Goal: Entertainment & Leisure: Consume media (video, audio)

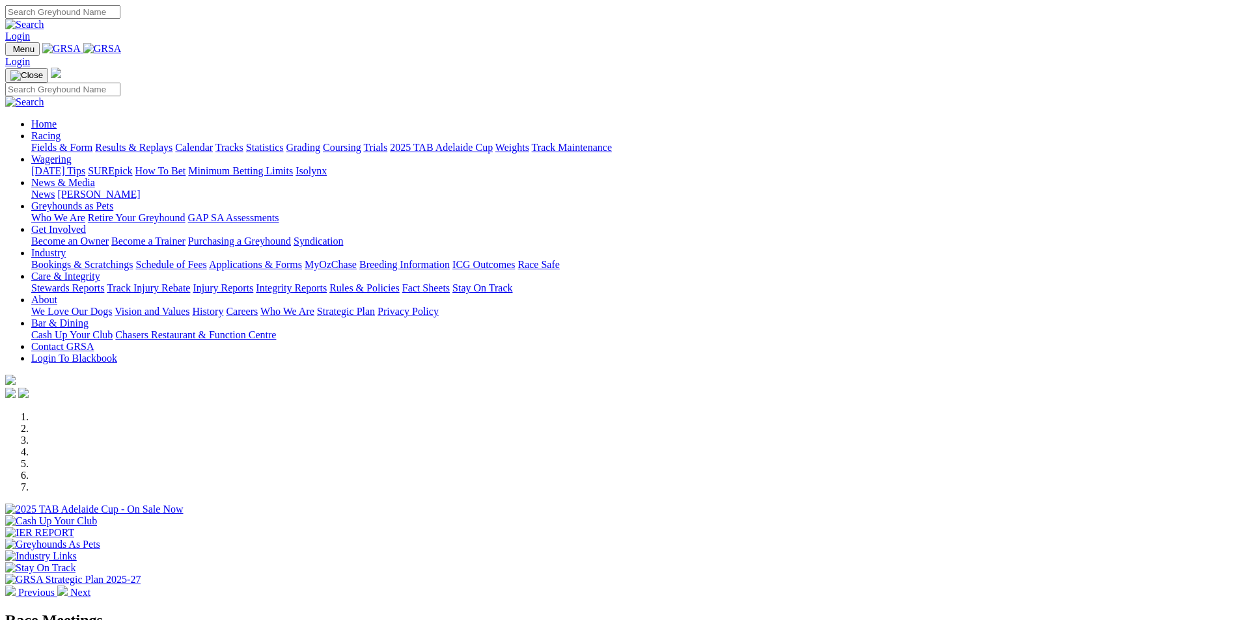
scroll to position [391, 0]
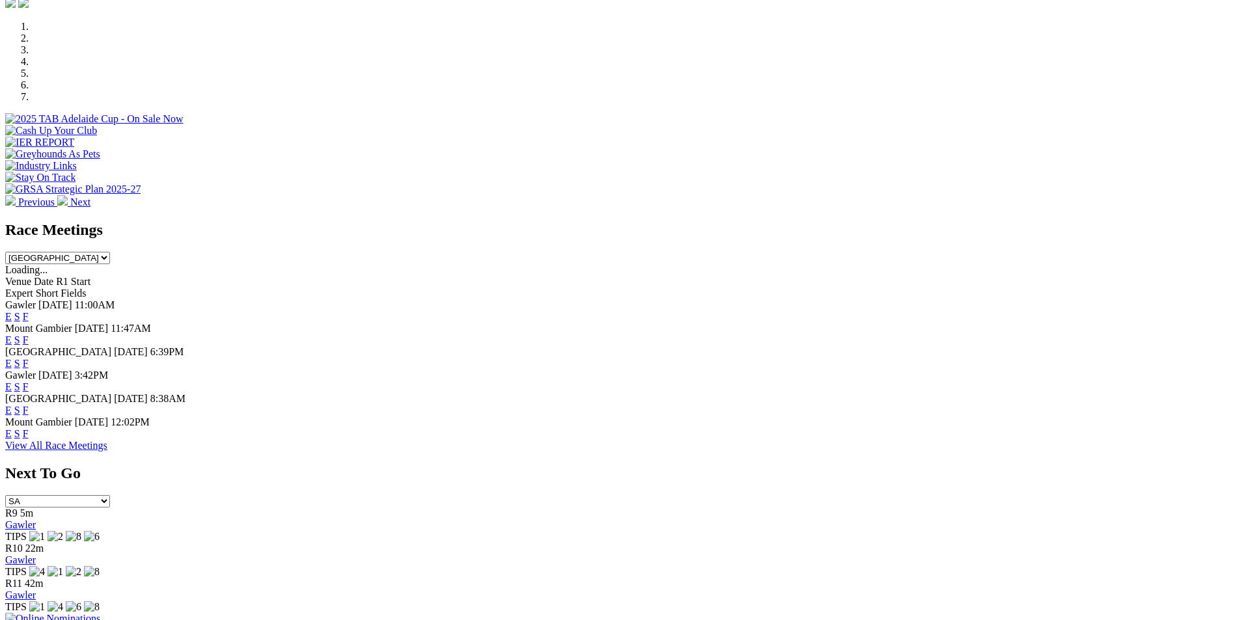
select select "QLD"
click at [110, 252] on select "South Australia New South Wales Northern Territory Queensland Tasmania Victoria…" at bounding box center [57, 258] width 105 height 12
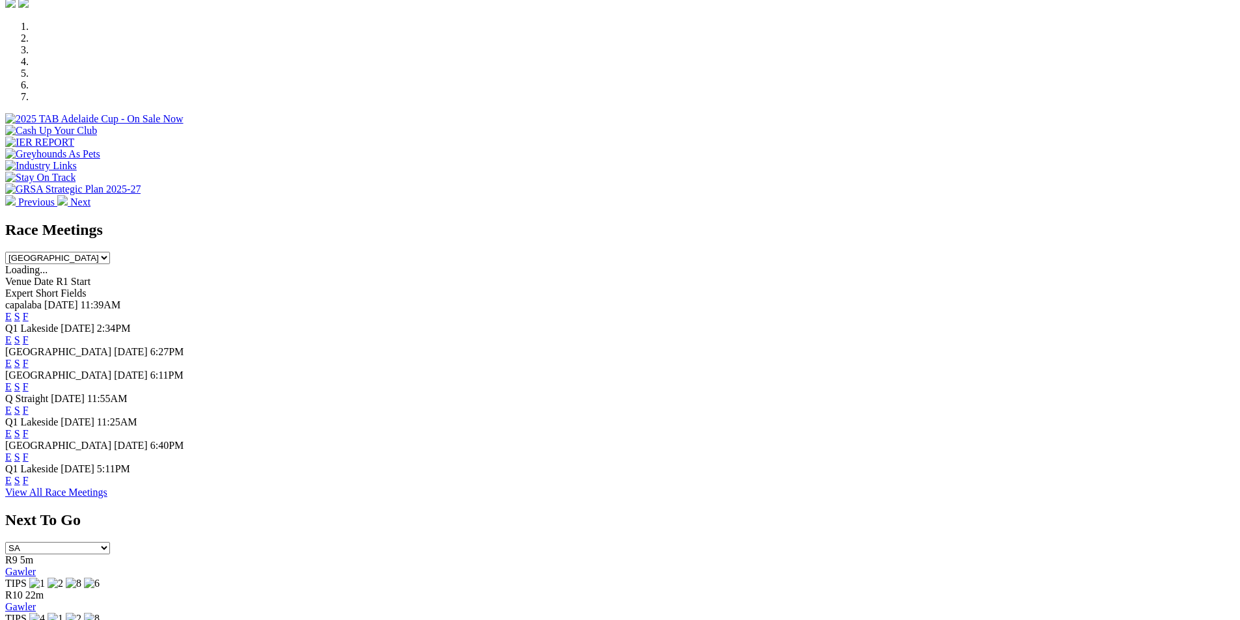
click at [12, 335] on link "E" at bounding box center [8, 340] width 7 height 11
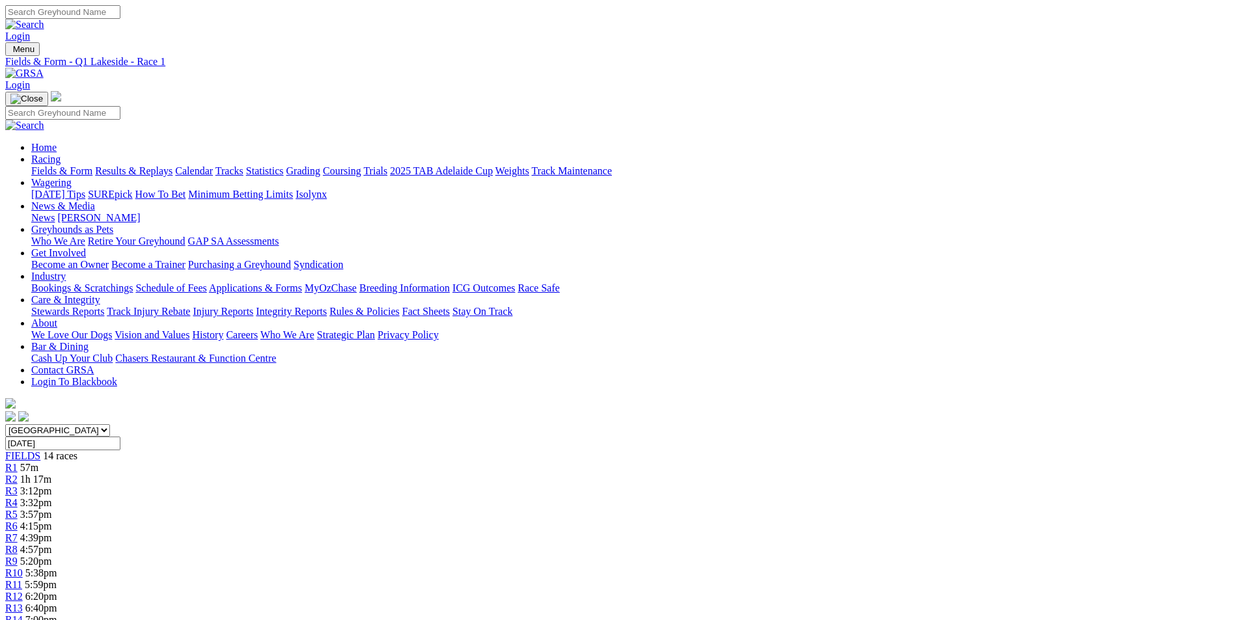
click at [361, 474] on div "R2 1h 17m" at bounding box center [620, 480] width 1230 height 12
click at [18, 486] on span "R3" at bounding box center [11, 491] width 12 height 11
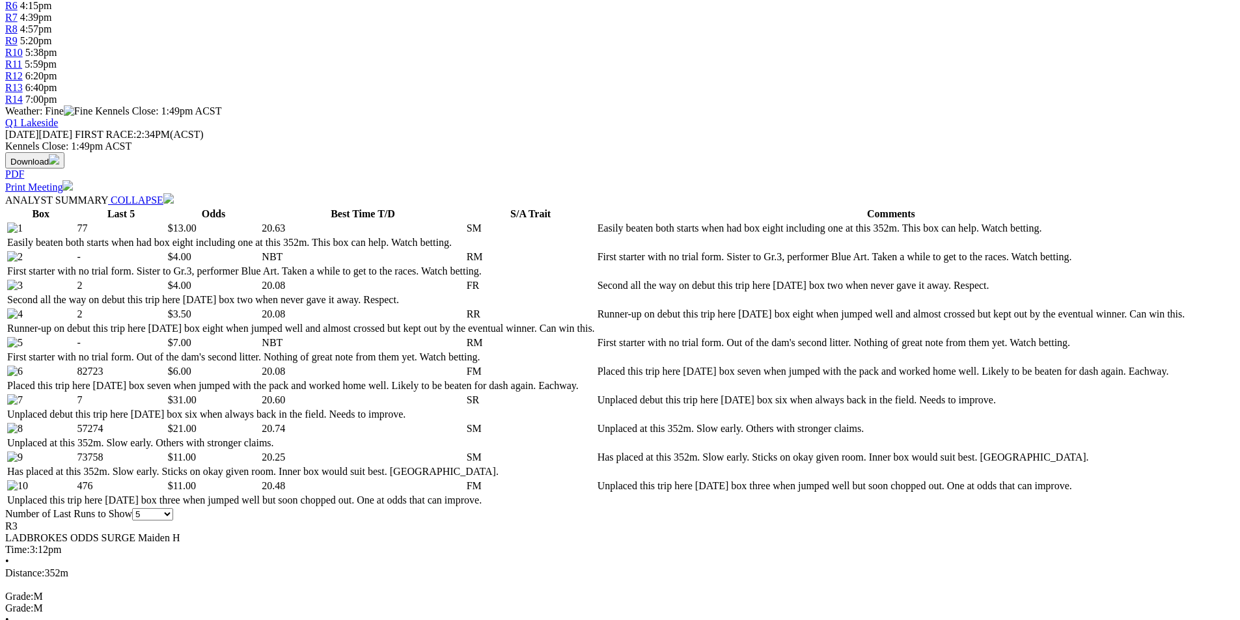
scroll to position [130, 0]
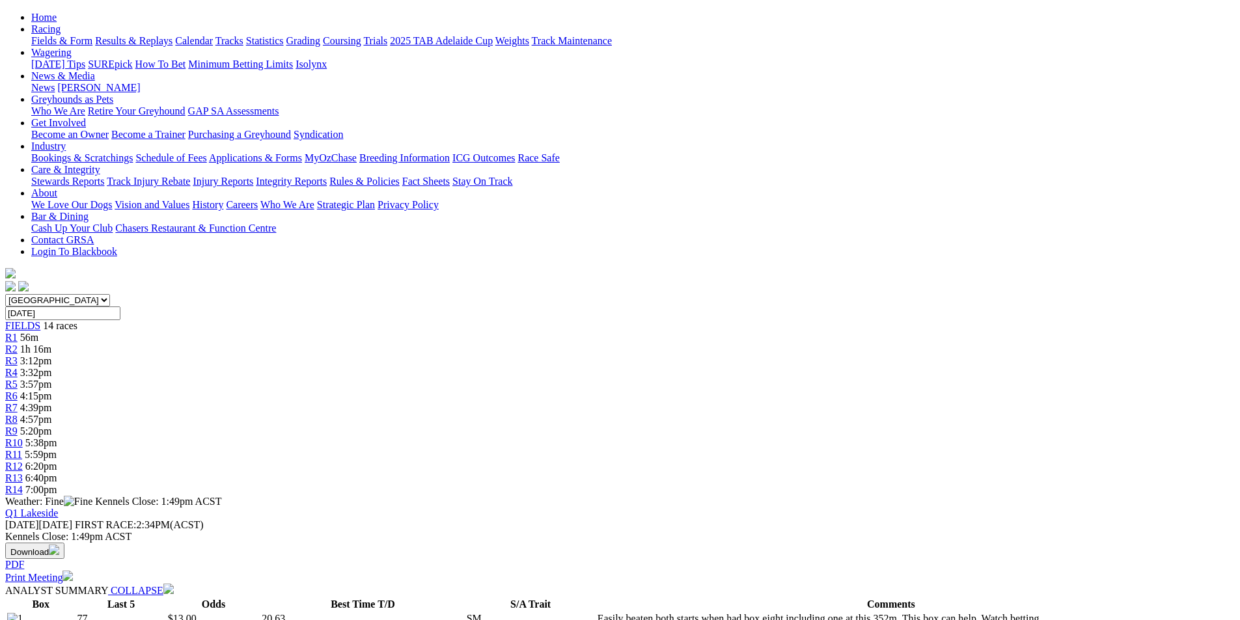
click at [18, 367] on link "R4" at bounding box center [11, 372] width 12 height 11
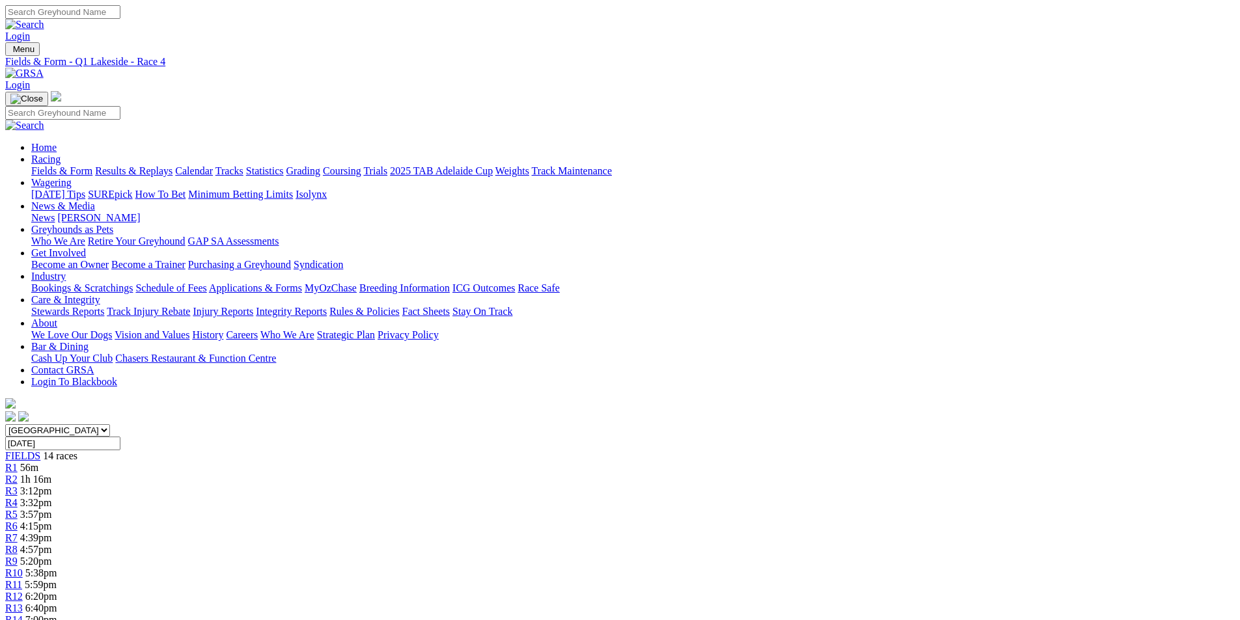
click at [18, 509] on link "R5" at bounding box center [11, 514] width 12 height 11
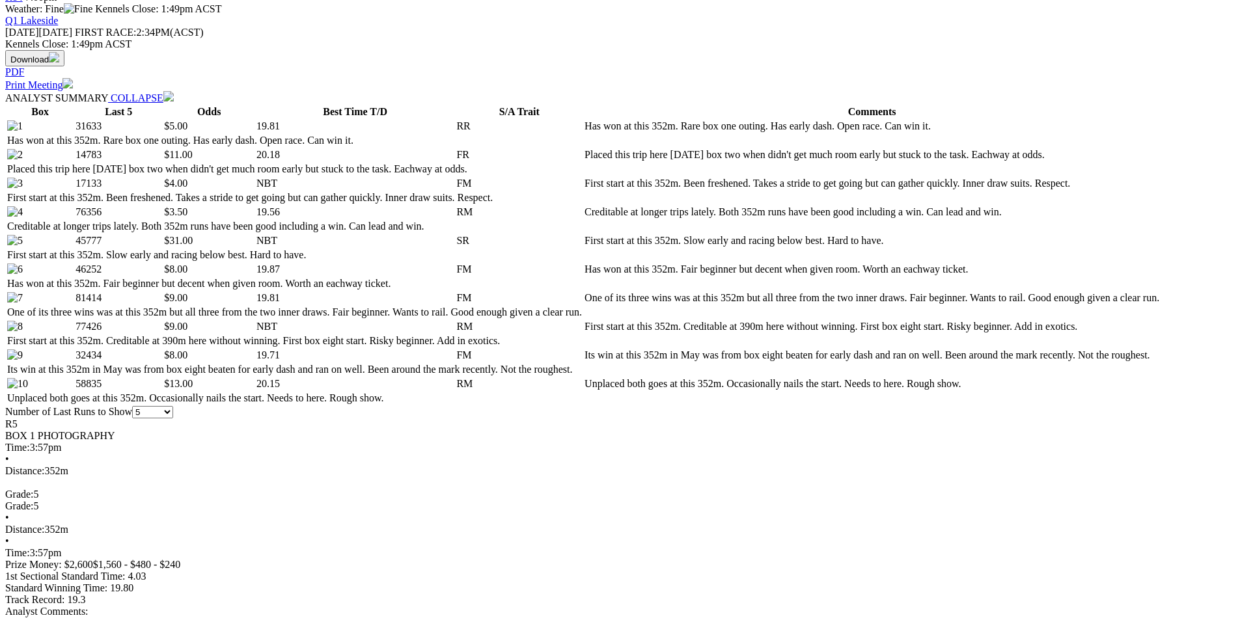
scroll to position [651, 0]
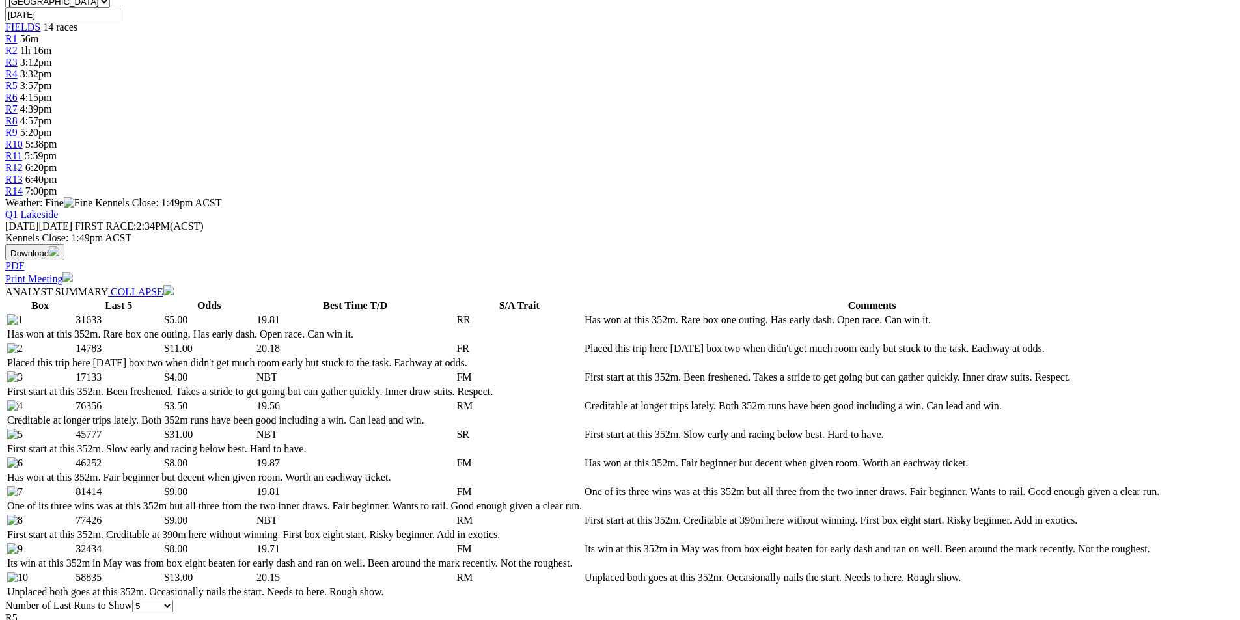
scroll to position [130, 0]
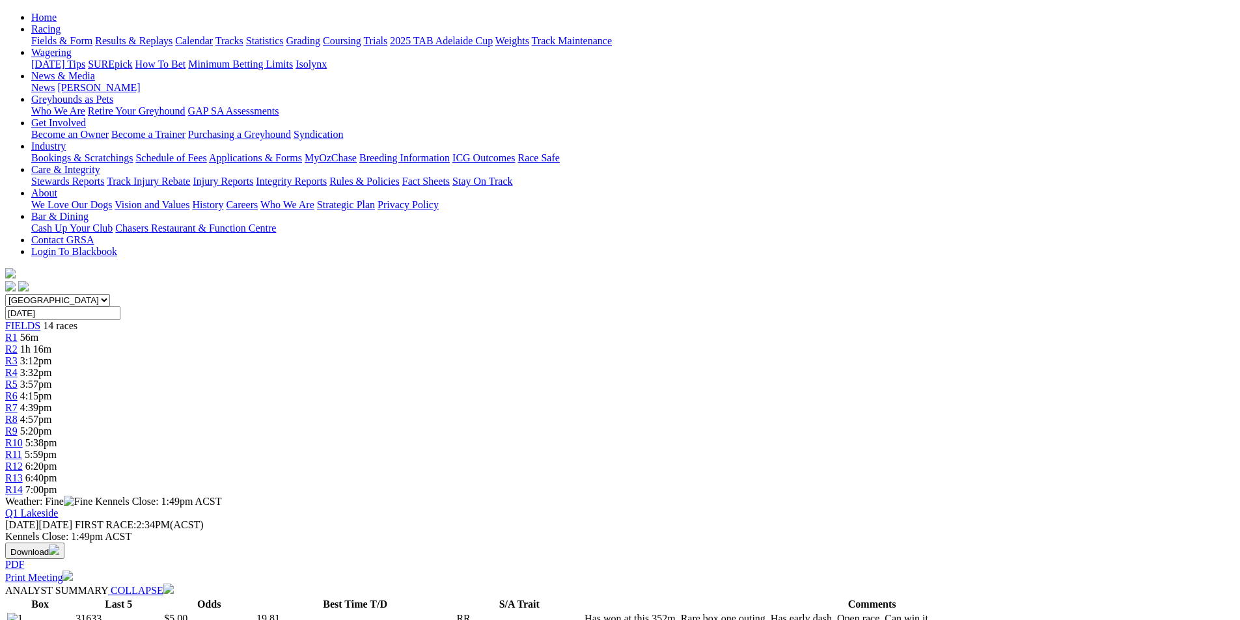
click at [561, 391] on div "R6 4:15pm" at bounding box center [620, 397] width 1230 height 12
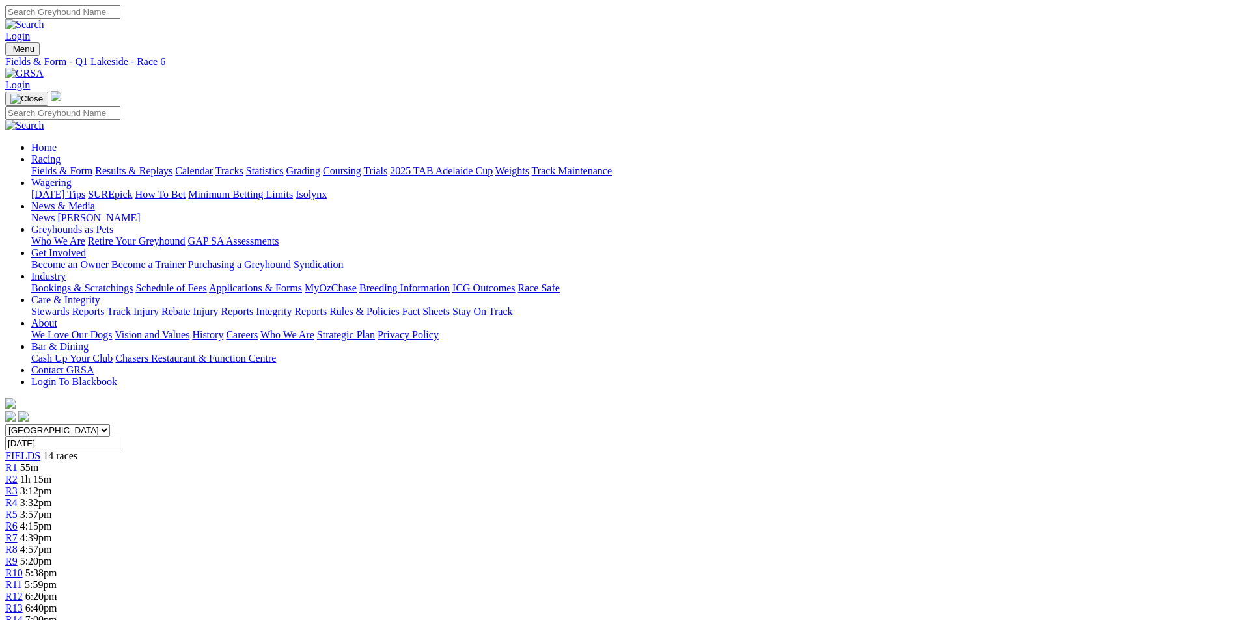
click at [18, 497] on span "R4" at bounding box center [11, 502] width 12 height 11
click at [18, 509] on link "R5" at bounding box center [11, 514] width 12 height 11
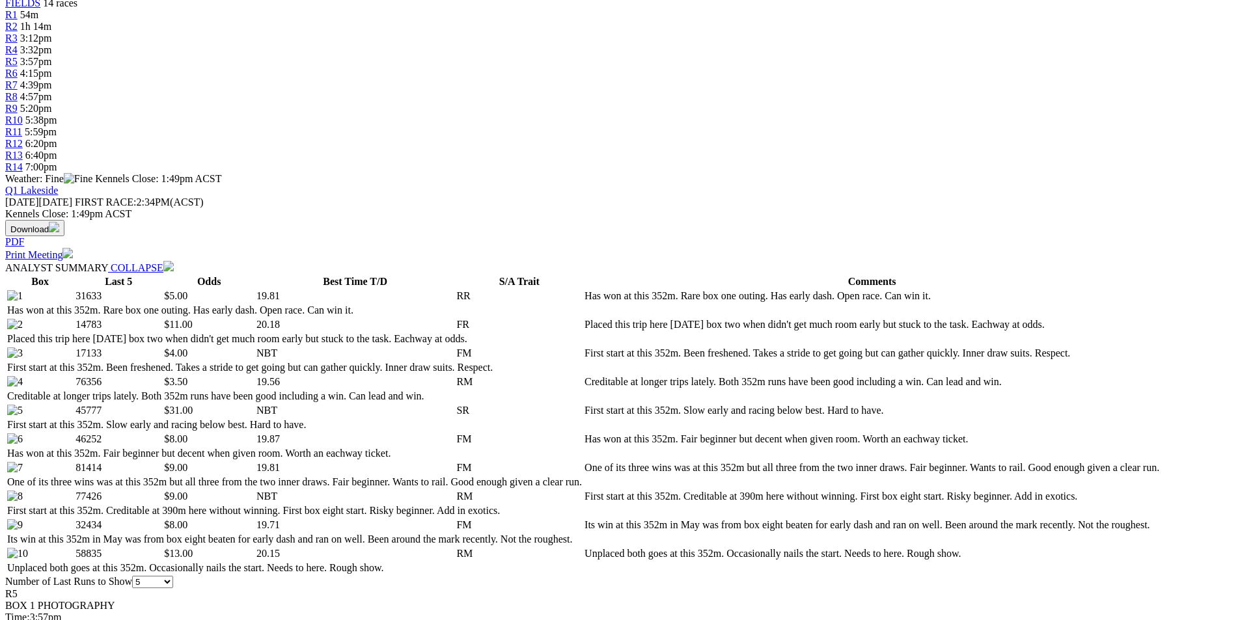
scroll to position [456, 0]
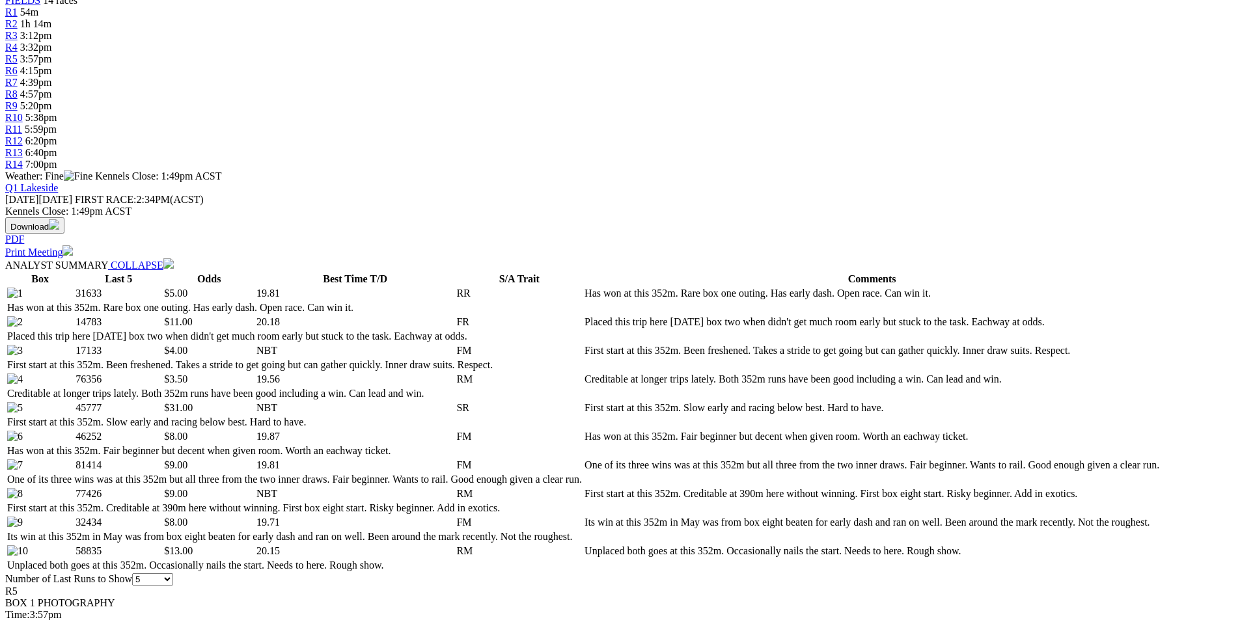
select select "10"
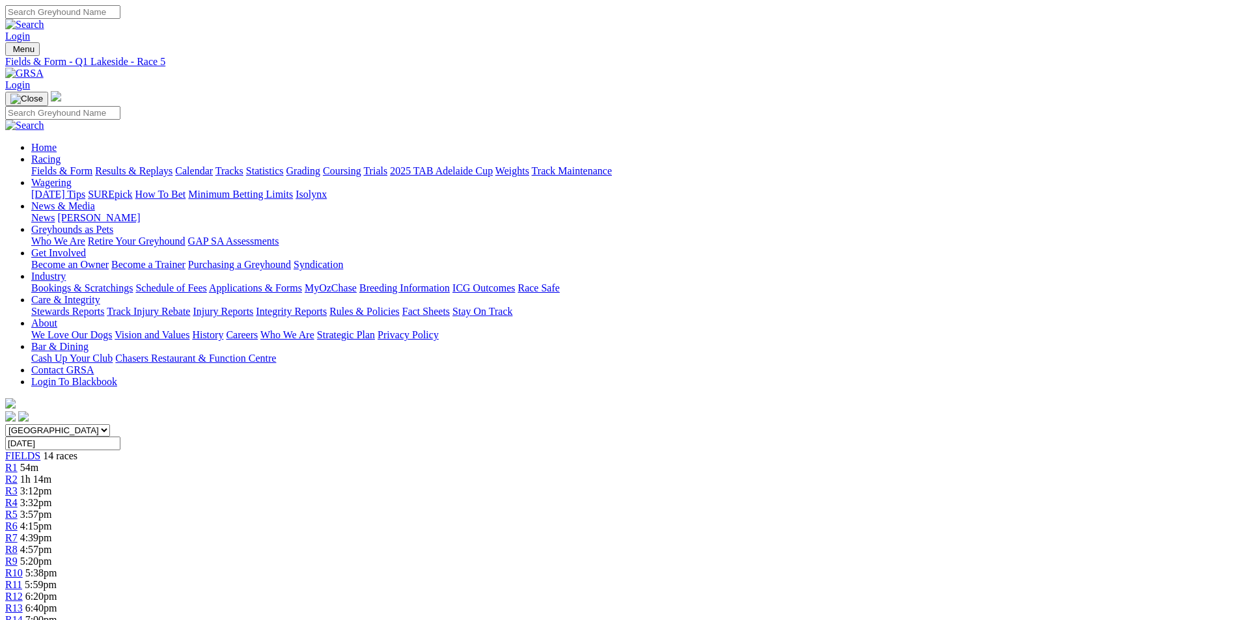
click at [574, 521] on div "R6 4:15pm" at bounding box center [620, 527] width 1230 height 12
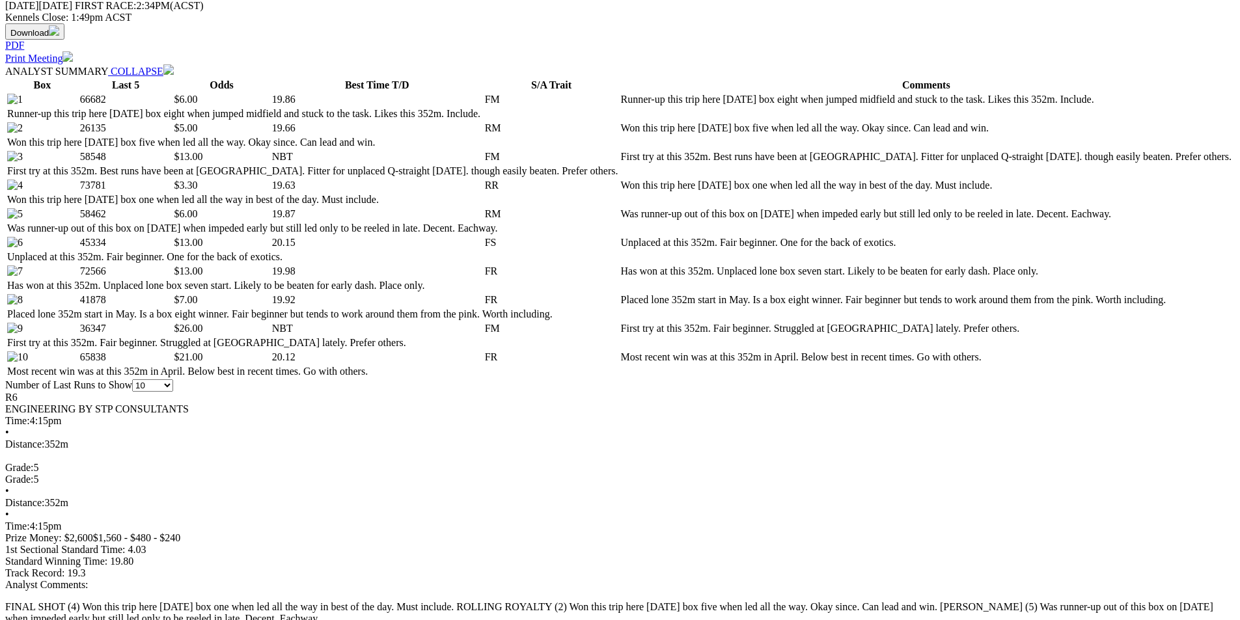
scroll to position [651, 0]
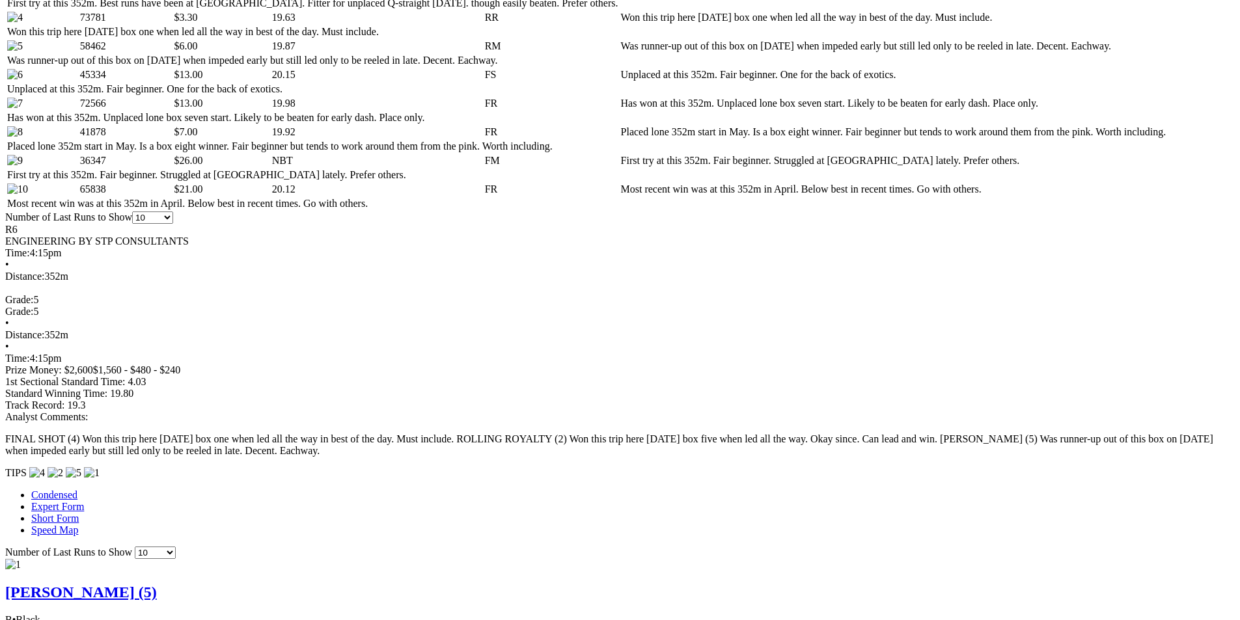
scroll to position [846, 0]
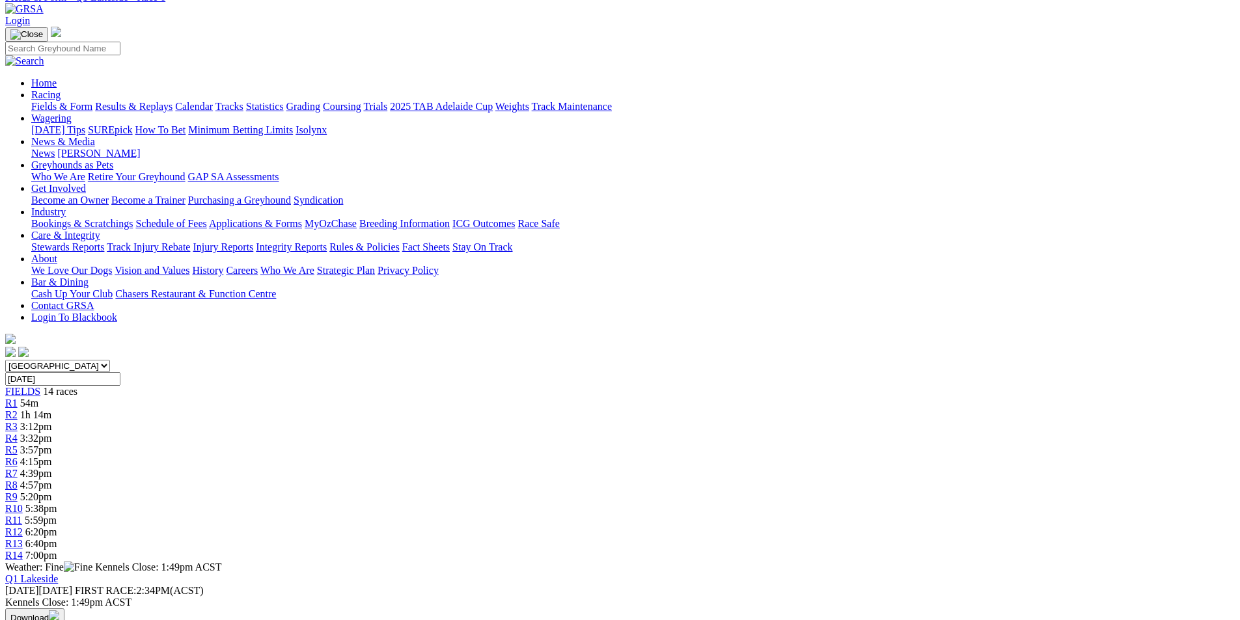
scroll to position [0, 0]
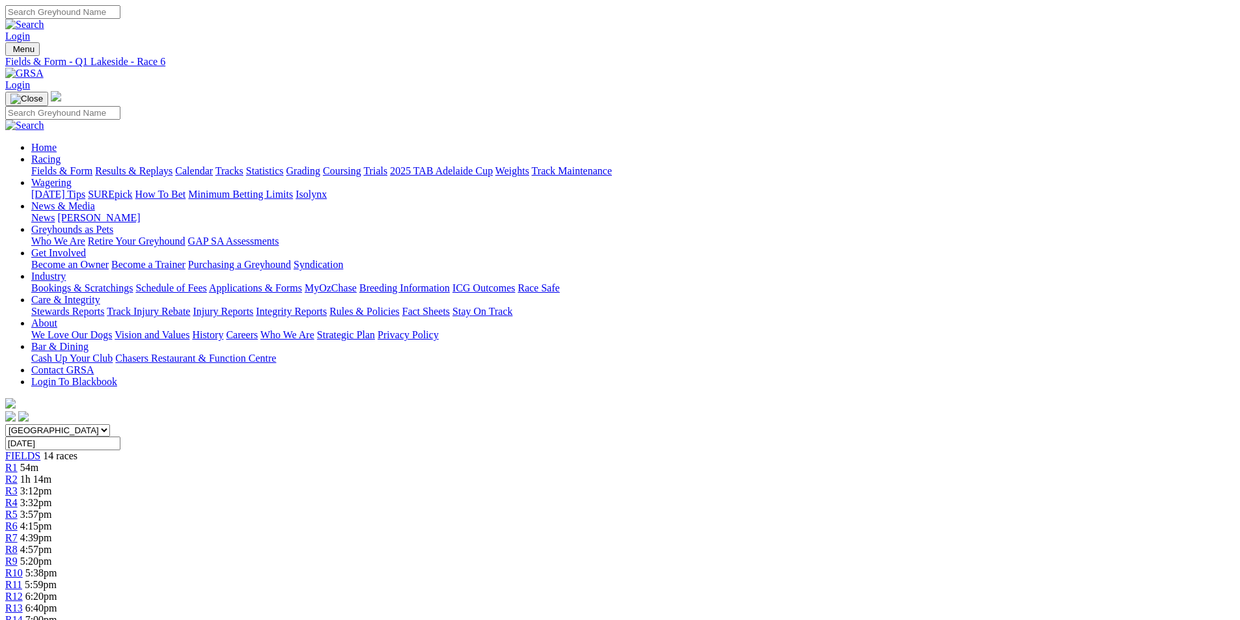
click at [18, 533] on span "R7" at bounding box center [11, 538] width 12 height 11
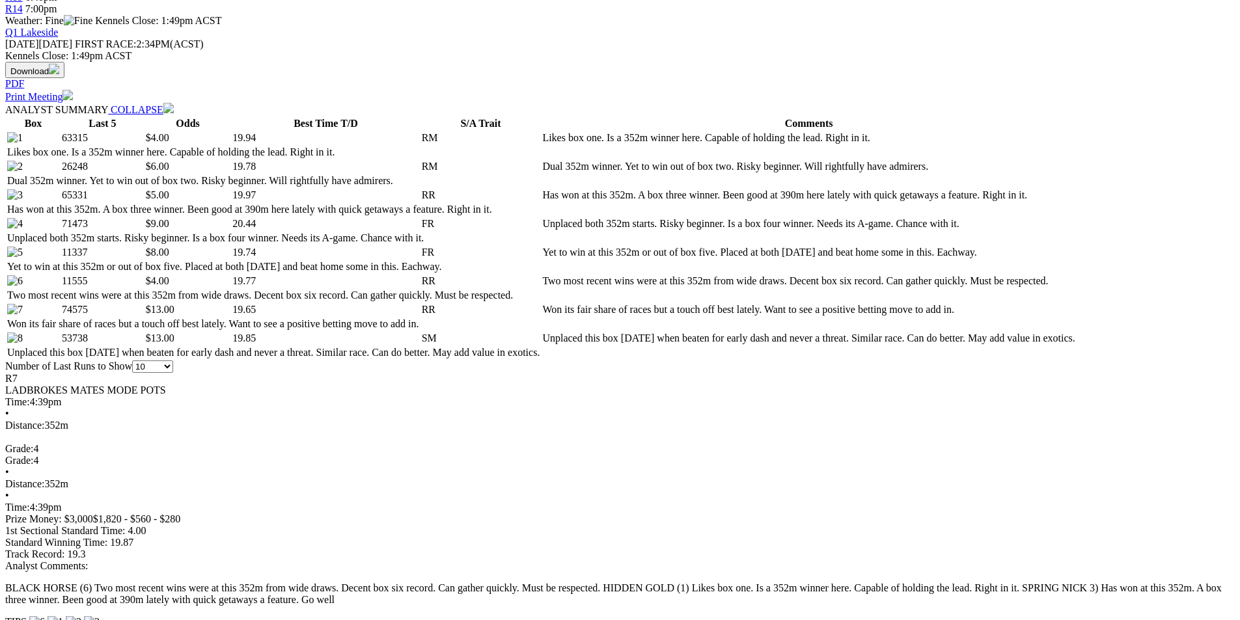
scroll to position [651, 0]
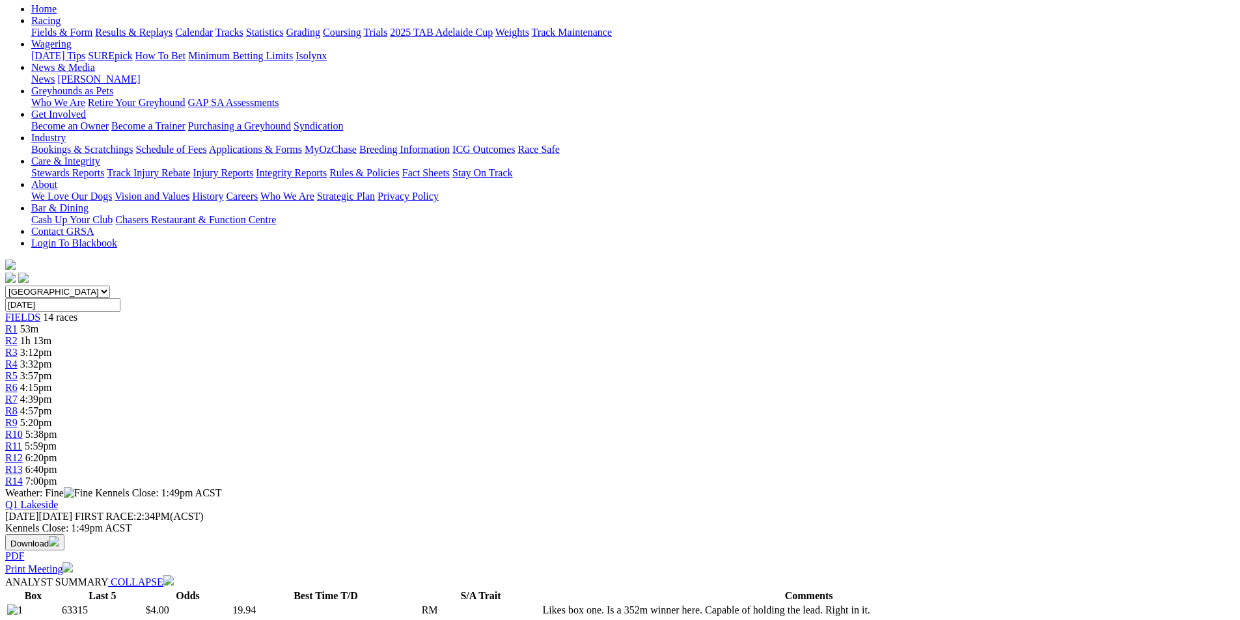
scroll to position [0, 0]
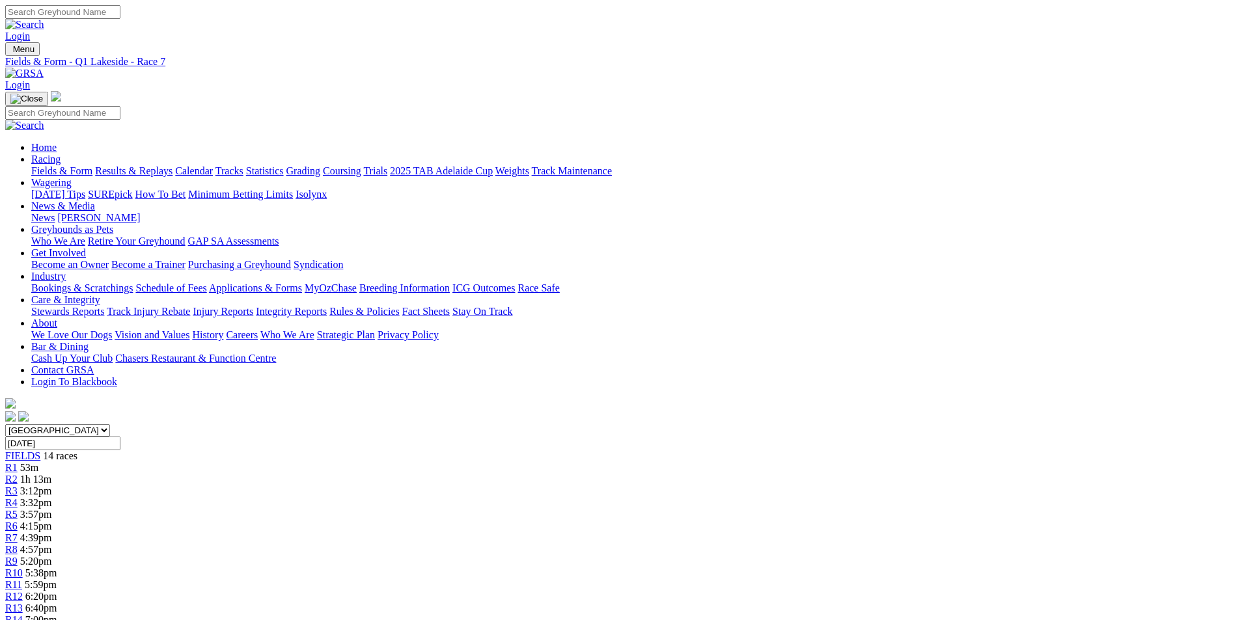
click at [18, 544] on span "R8" at bounding box center [11, 549] width 12 height 11
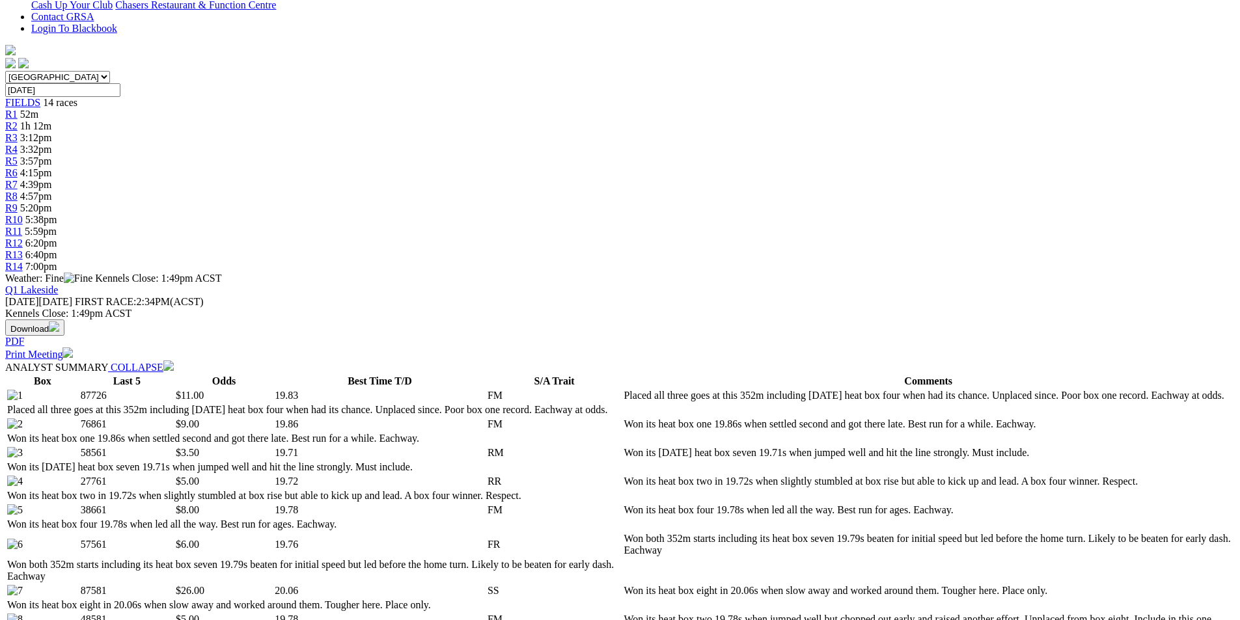
scroll to position [391, 0]
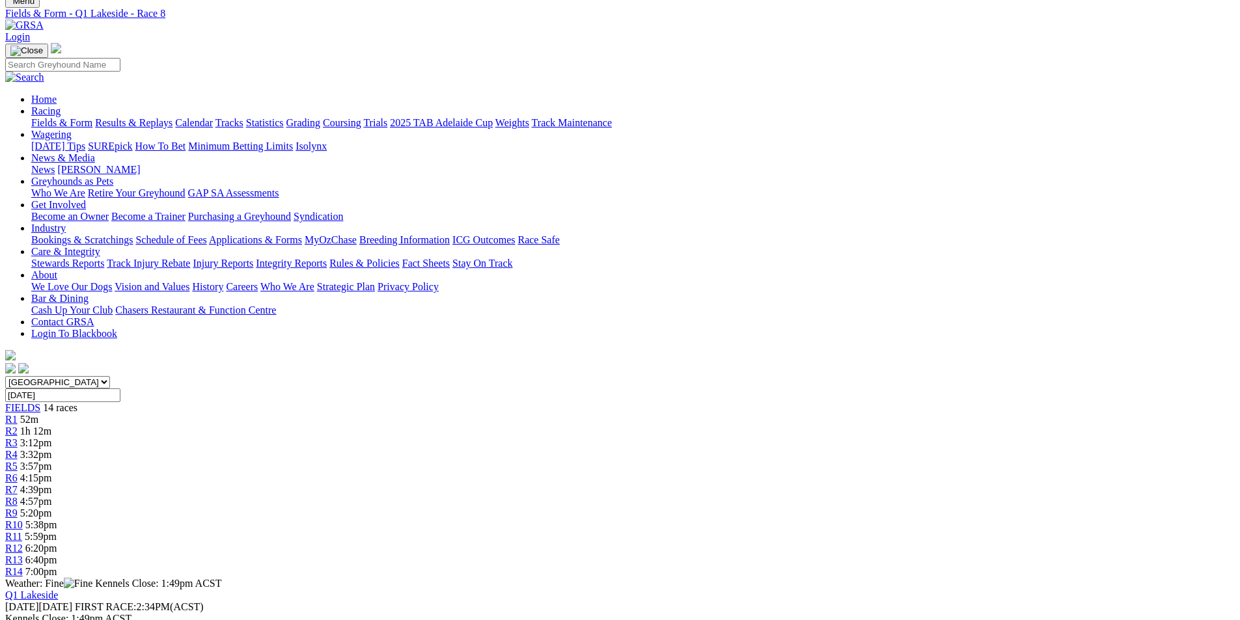
scroll to position [0, 0]
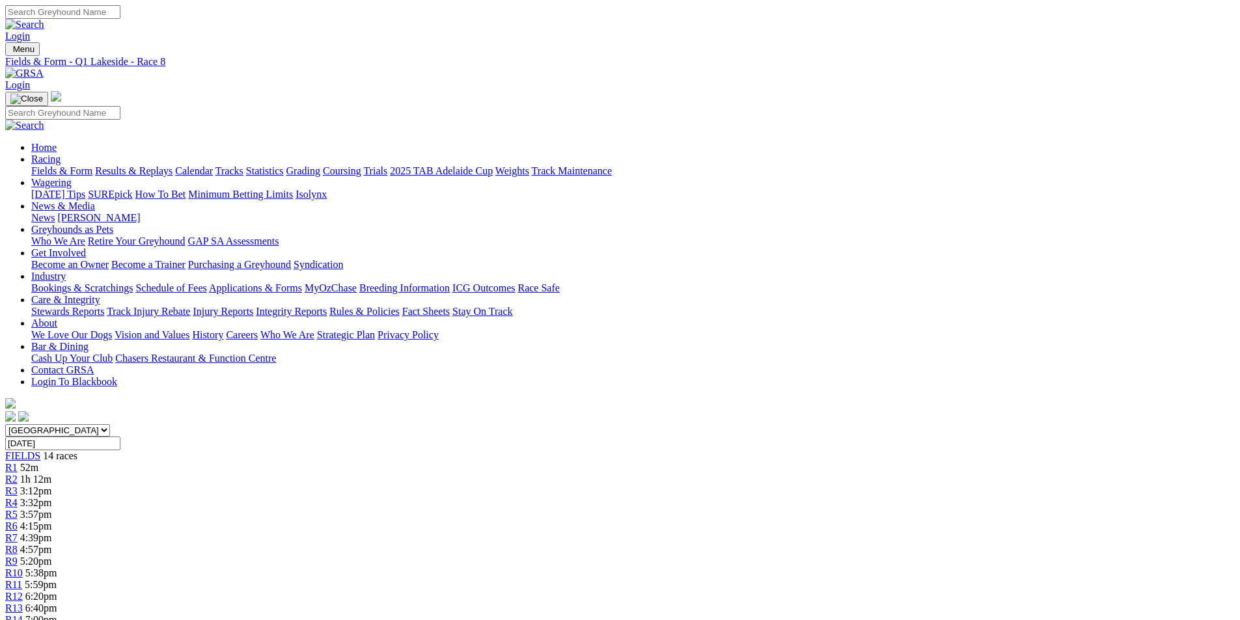
click at [18, 533] on link "R7" at bounding box center [11, 538] width 12 height 11
click at [18, 521] on link "R6" at bounding box center [11, 526] width 12 height 11
click at [52, 556] on span "5:20pm" at bounding box center [36, 561] width 32 height 11
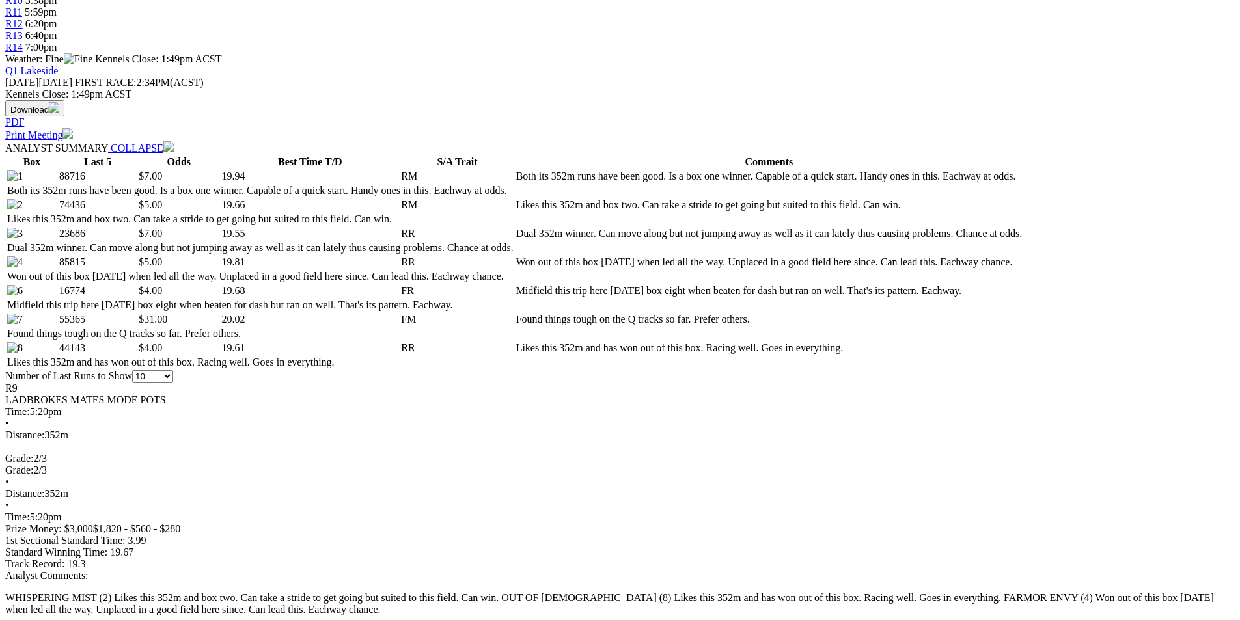
scroll to position [586, 0]
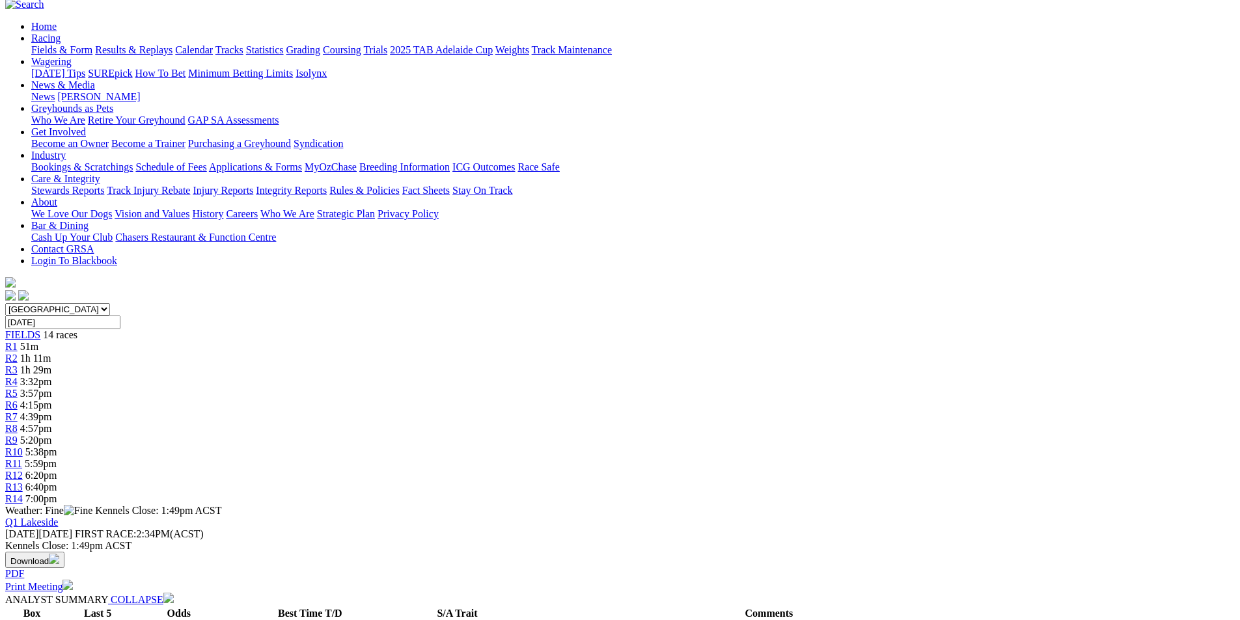
scroll to position [0, 0]
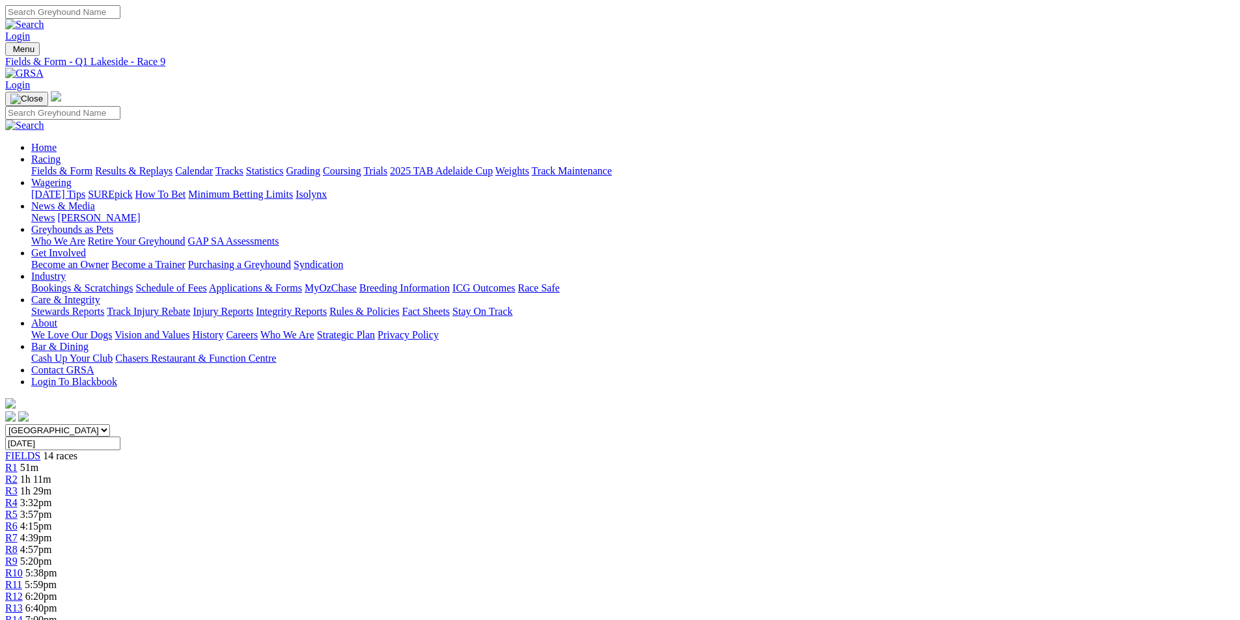
click at [23, 568] on span "R10" at bounding box center [14, 573] width 18 height 11
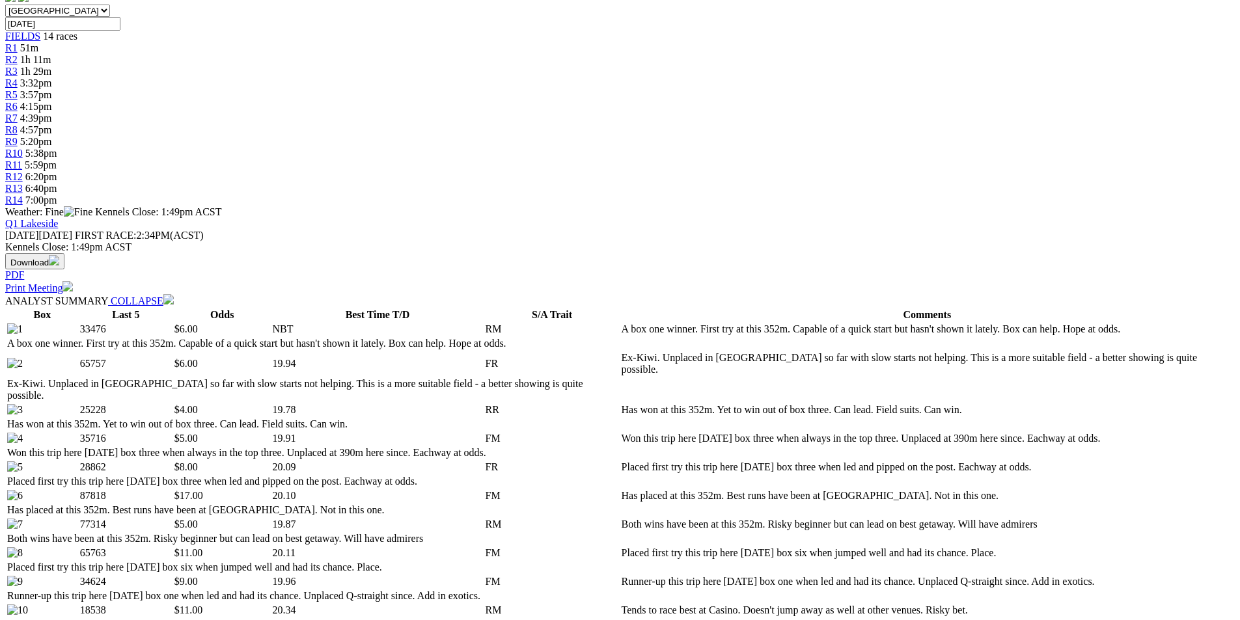
scroll to position [521, 0]
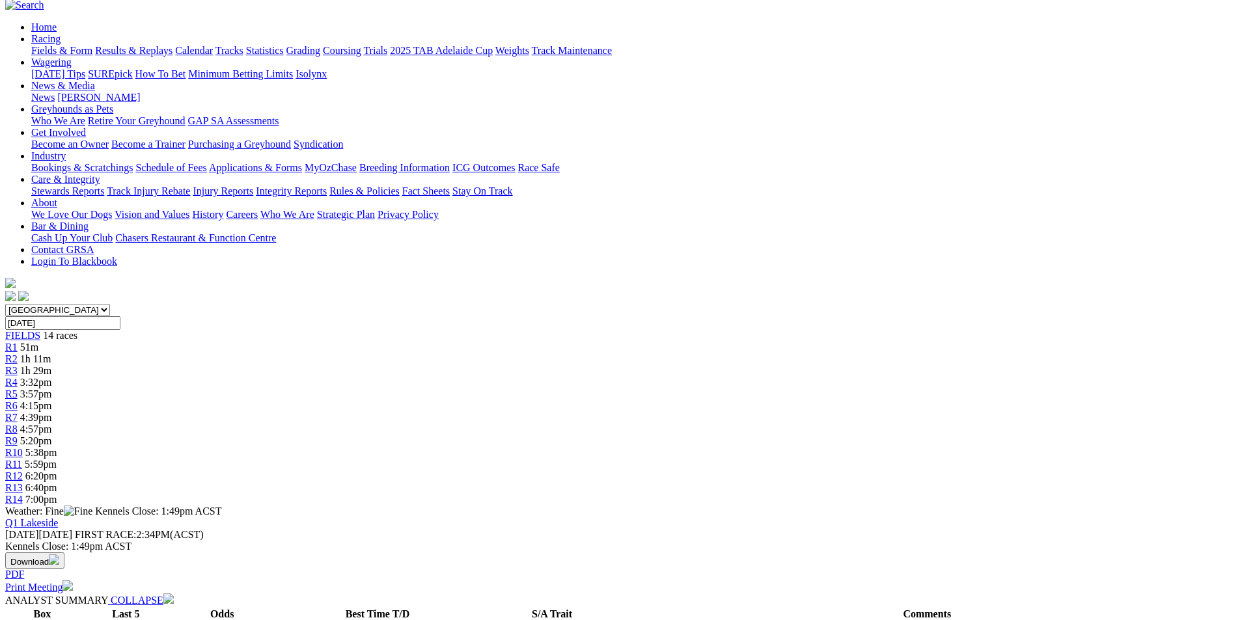
scroll to position [0, 0]
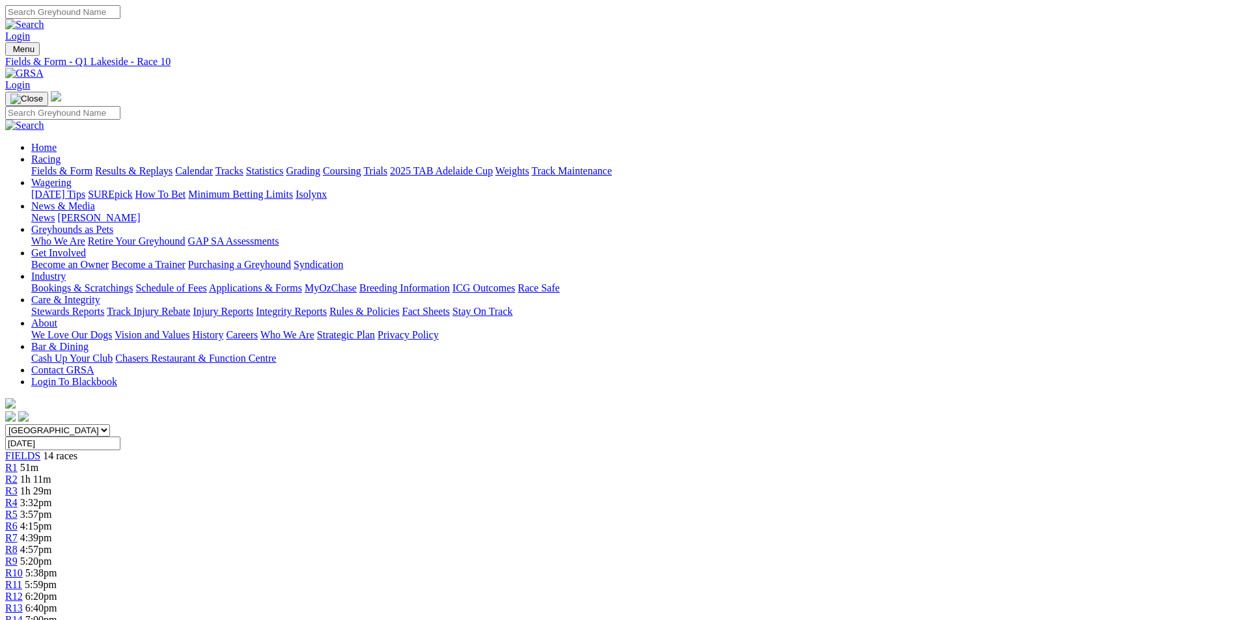
click at [22, 579] on link "R11" at bounding box center [13, 584] width 17 height 11
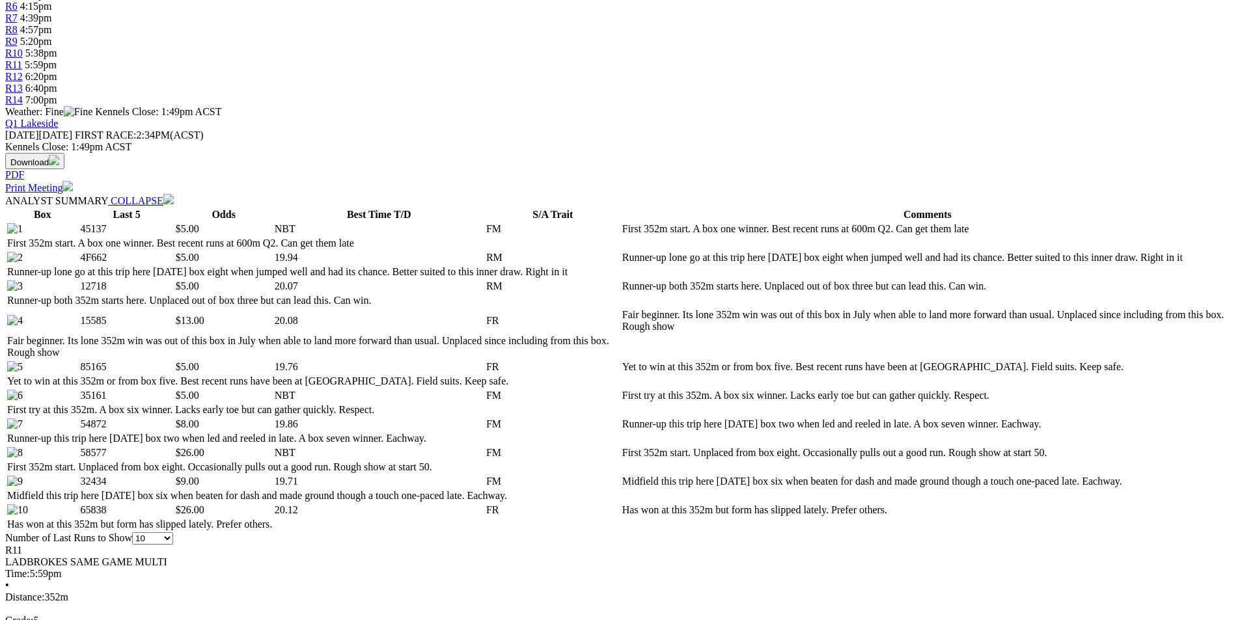
scroll to position [521, 0]
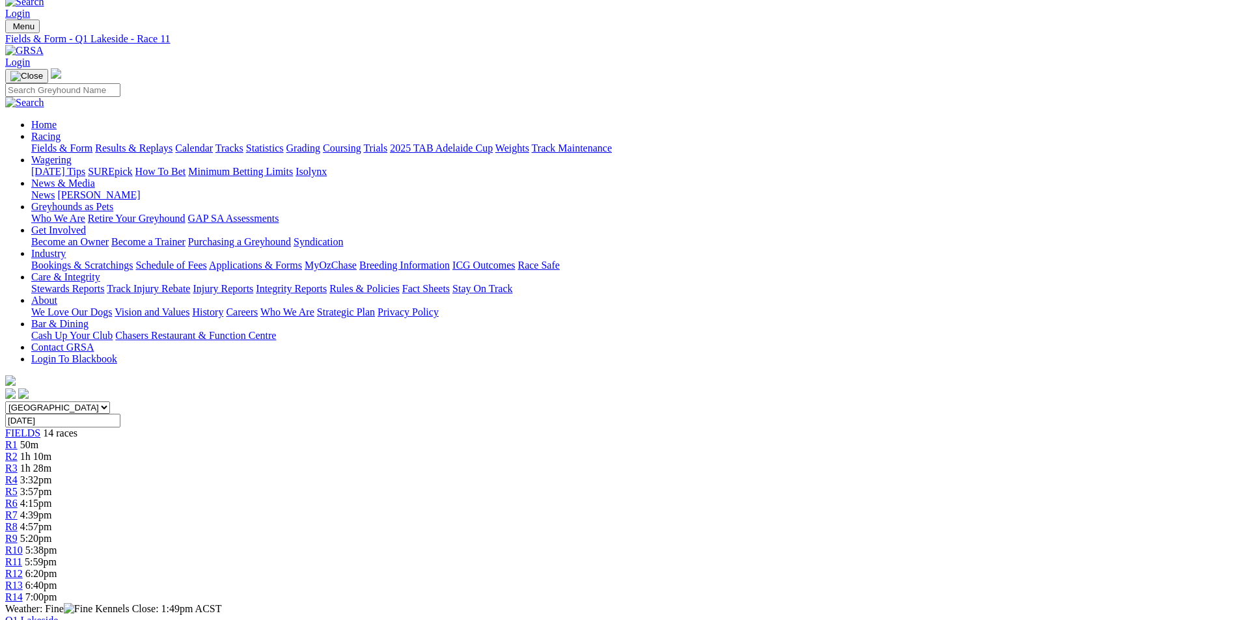
scroll to position [0, 0]
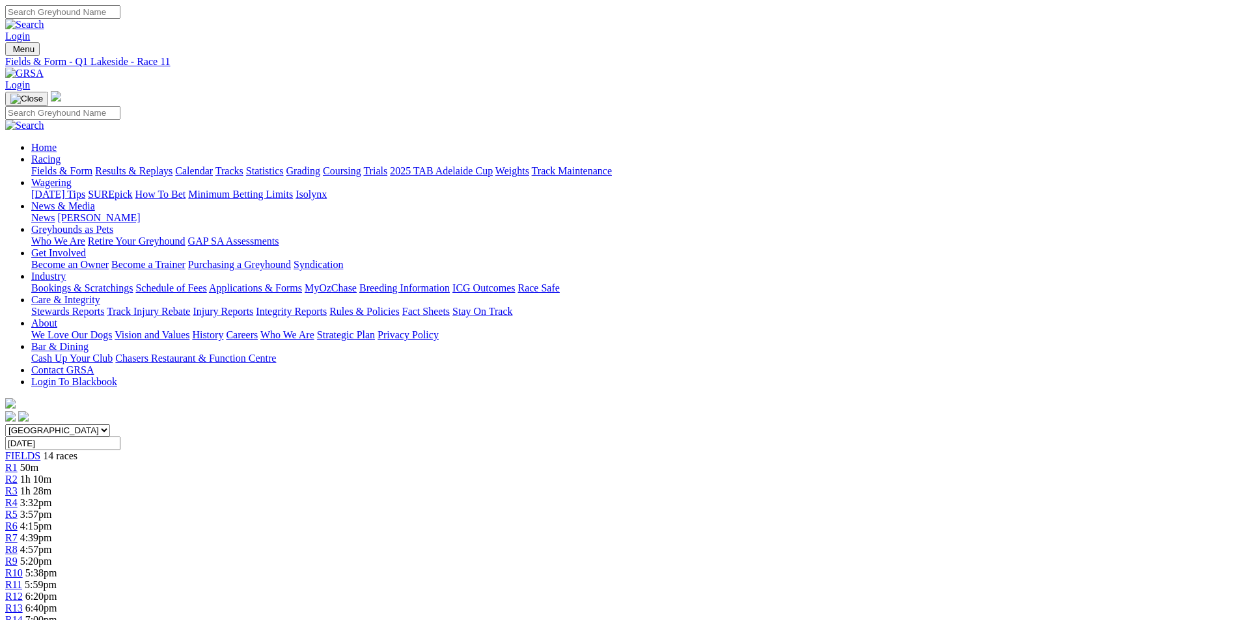
click at [889, 591] on div "R12 6:20pm" at bounding box center [620, 597] width 1230 height 12
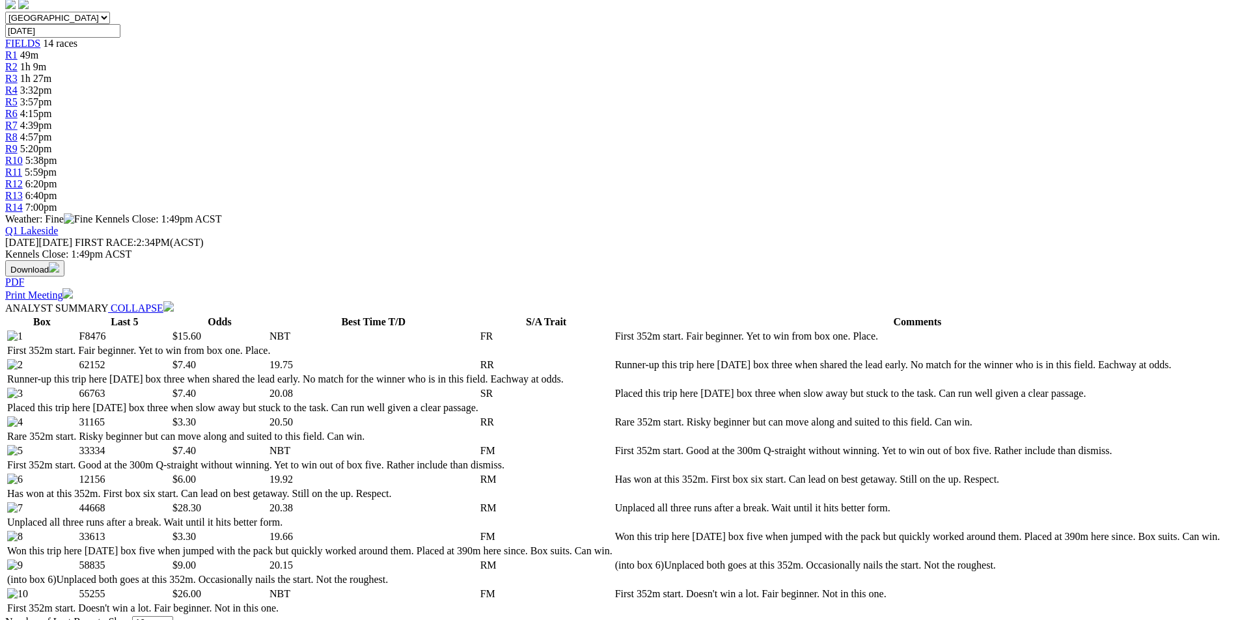
scroll to position [456, 0]
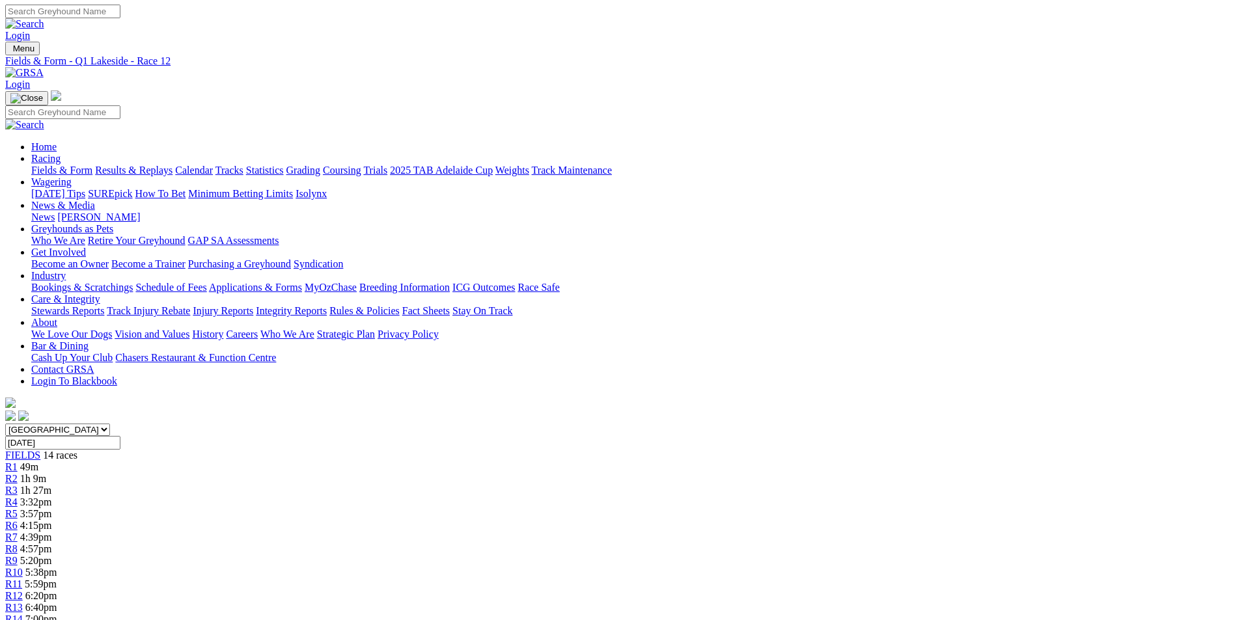
scroll to position [0, 0]
click at [22, 579] on span "R11" at bounding box center [13, 584] width 17 height 11
click at [23, 603] on span "R13" at bounding box center [14, 608] width 18 height 11
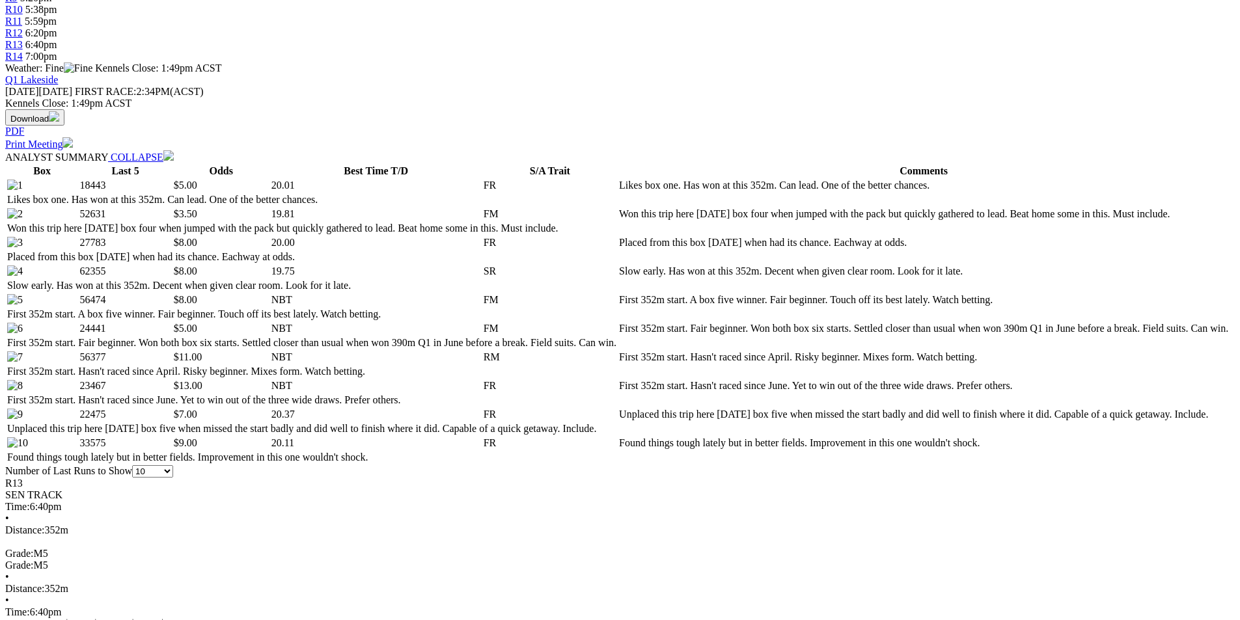
scroll to position [651, 0]
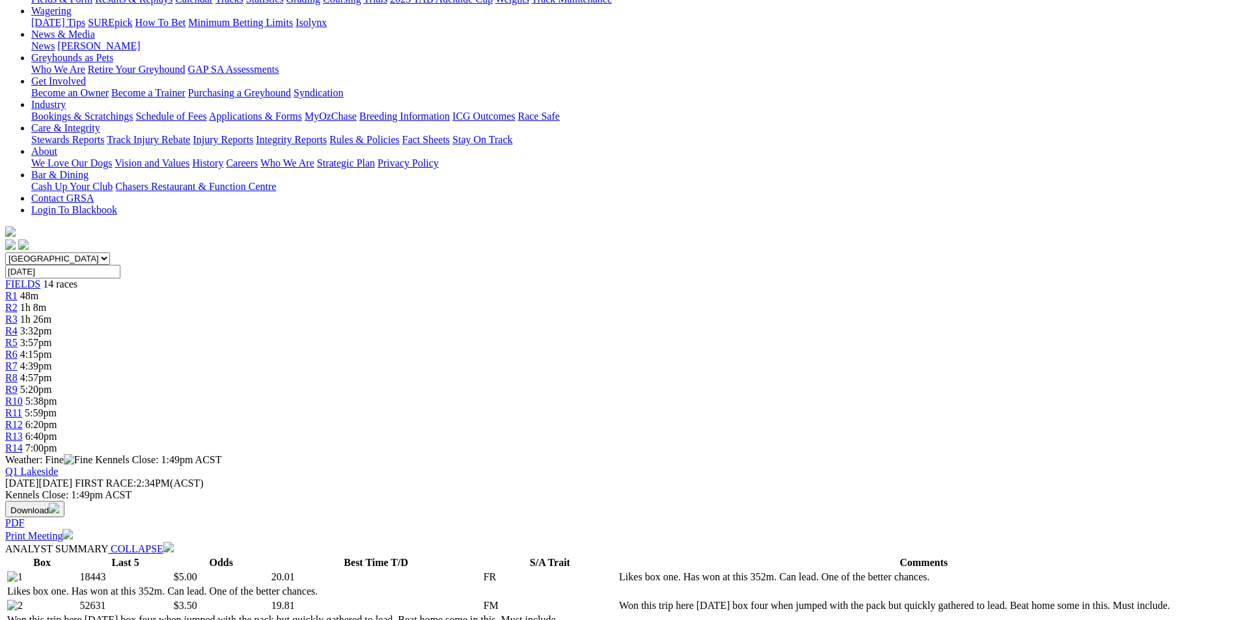
scroll to position [0, 0]
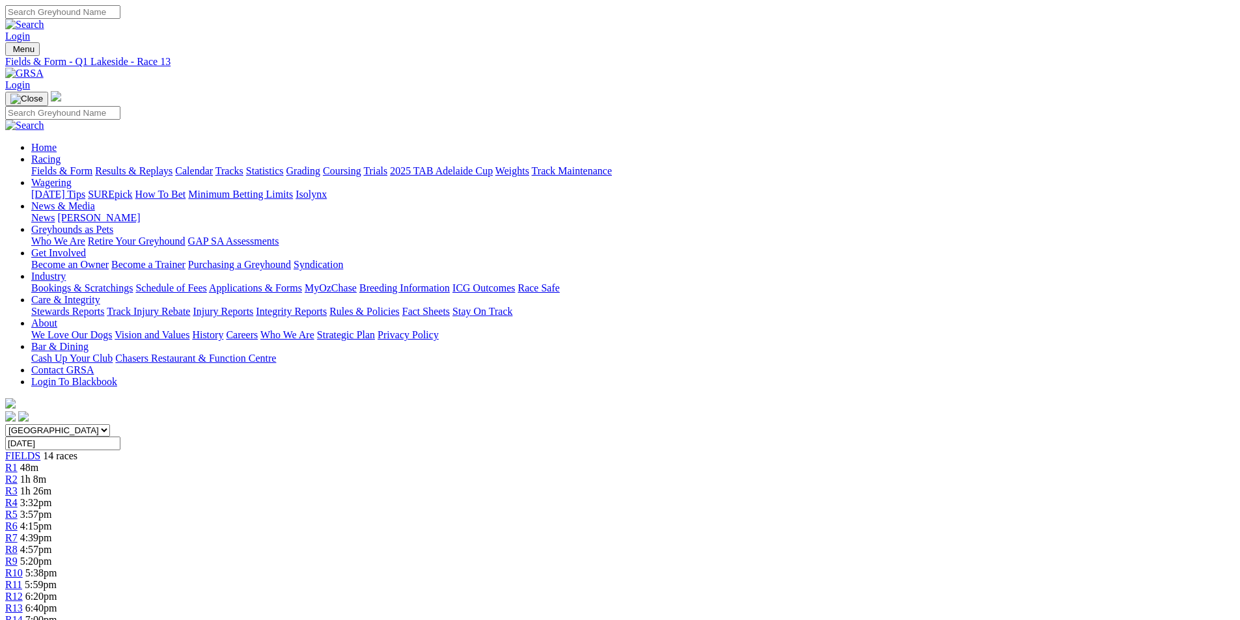
click at [23, 615] on span "R14" at bounding box center [14, 620] width 18 height 11
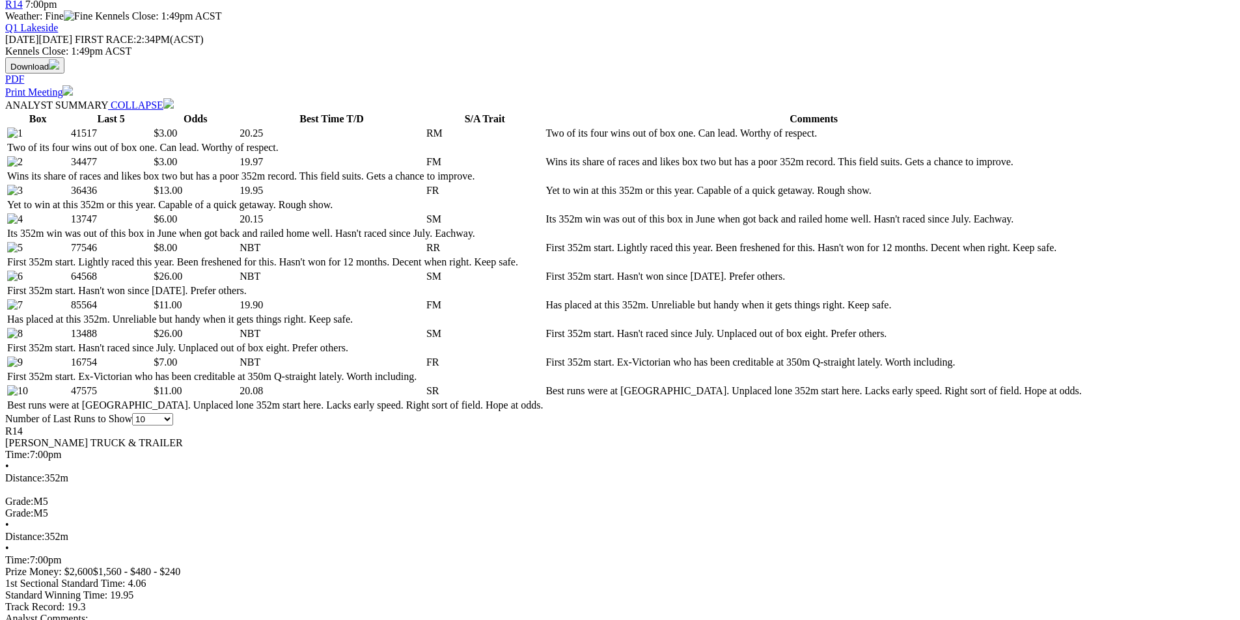
scroll to position [651, 0]
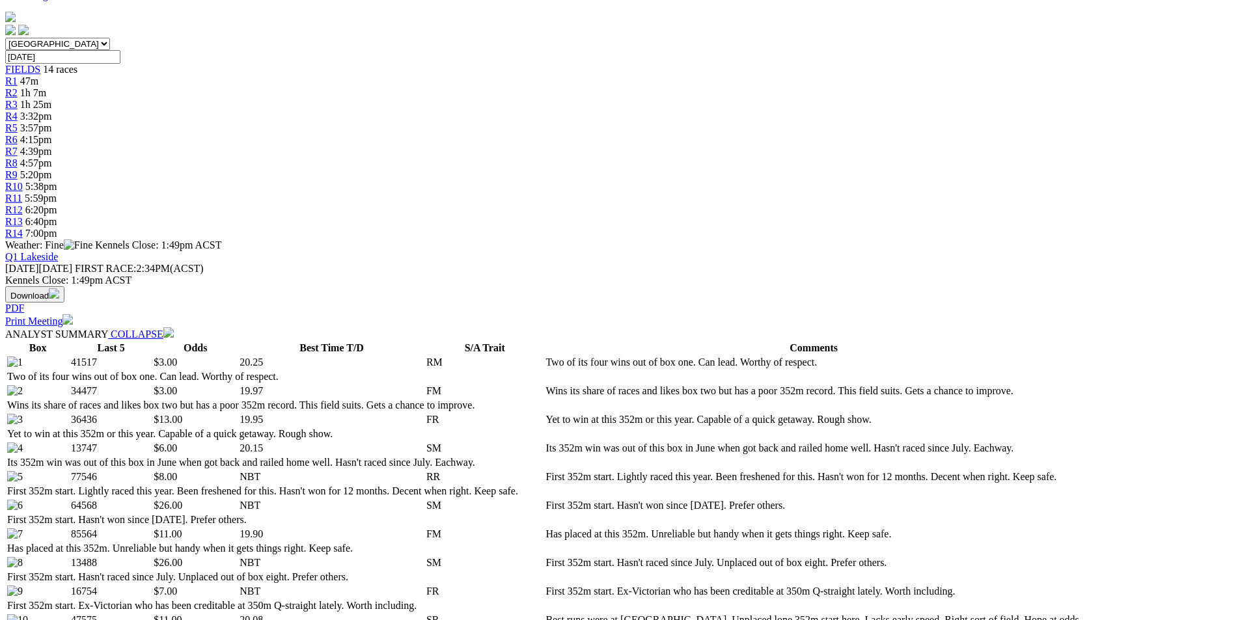
scroll to position [0, 0]
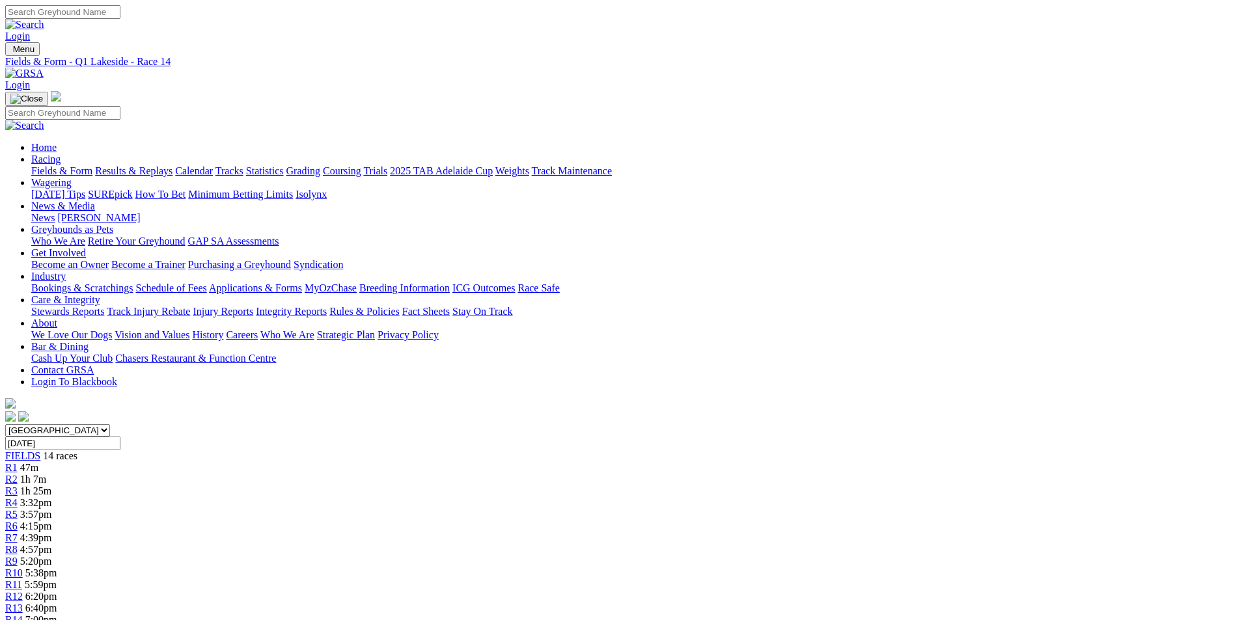
click at [92, 165] on link "Fields & Form" at bounding box center [61, 170] width 61 height 11
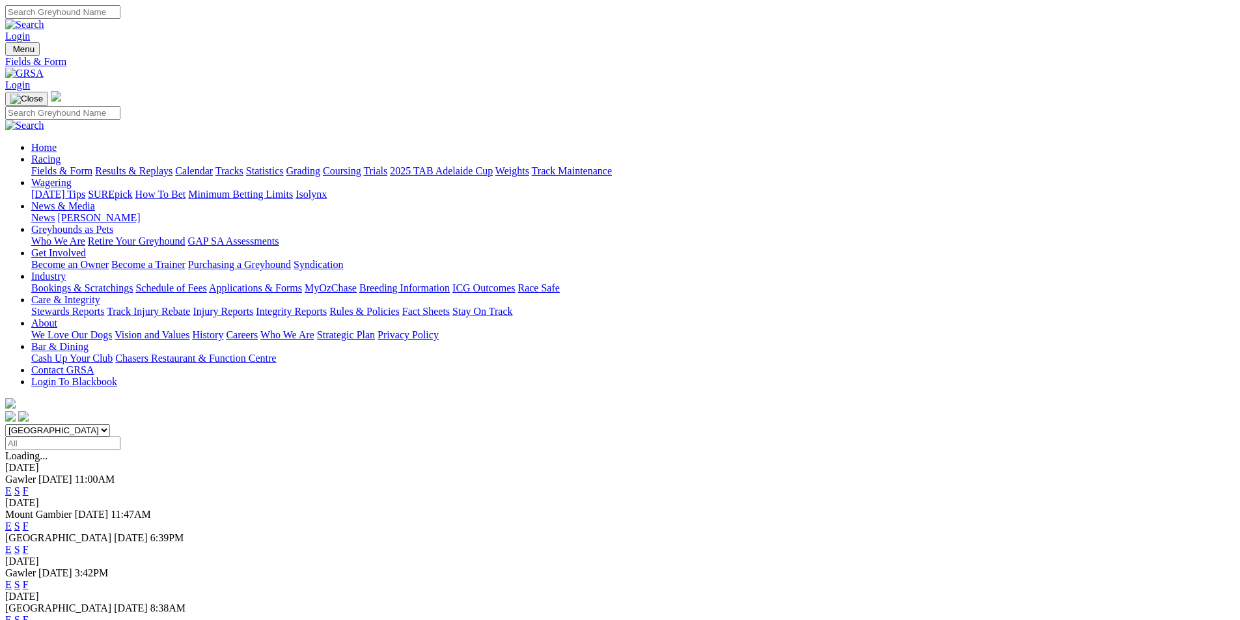
click at [110, 424] on select "[GEOGRAPHIC_DATA] [GEOGRAPHIC_DATA] [GEOGRAPHIC_DATA] [GEOGRAPHIC_DATA] [GEOGRA…" at bounding box center [57, 430] width 105 height 12
select select "QLD"
click at [110, 424] on select "South Australia New South Wales Northern Territory Queensland Tasmania Victoria…" at bounding box center [57, 430] width 105 height 12
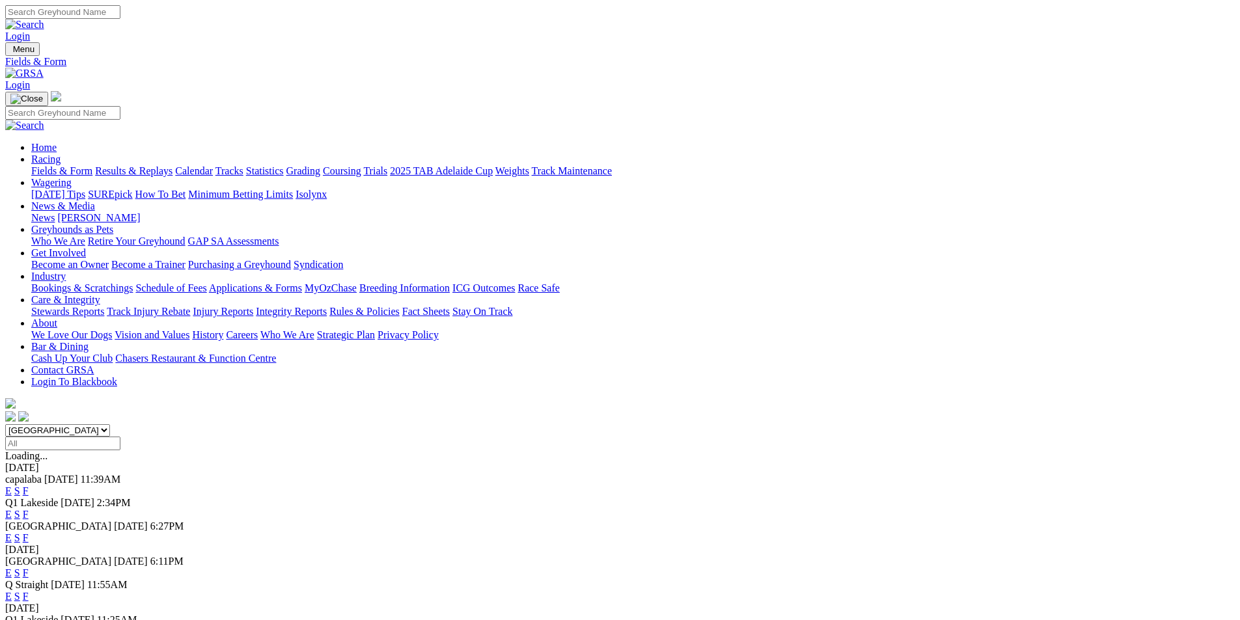
click at [29, 509] on link "F" at bounding box center [26, 514] width 6 height 11
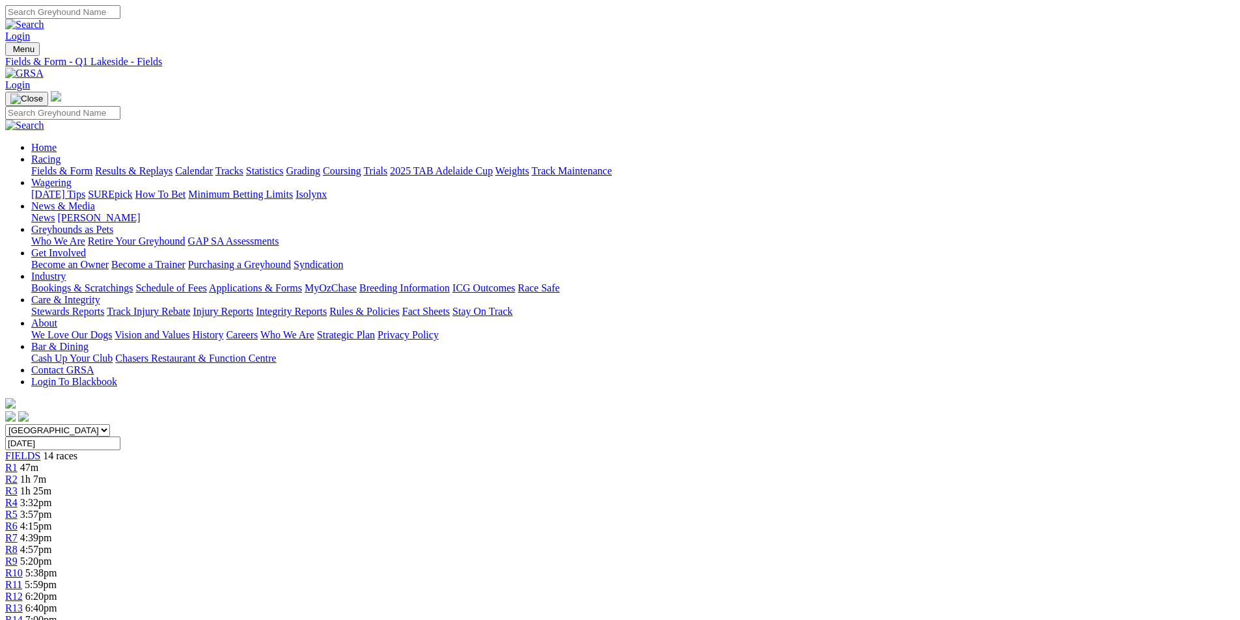
click at [704, 175] on link "CSV (Excel)" at bounding box center [677, 169] width 53 height 11
click at [92, 165] on link "Fields & Form" at bounding box center [61, 170] width 61 height 11
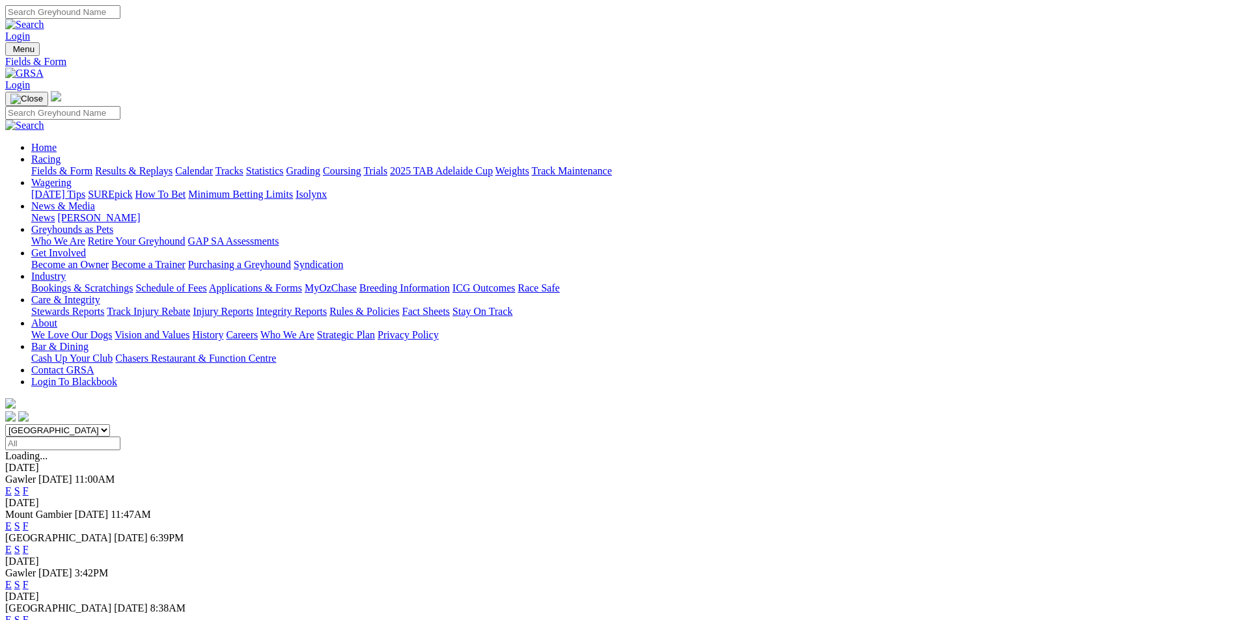
click at [110, 424] on select "[GEOGRAPHIC_DATA] [GEOGRAPHIC_DATA] [GEOGRAPHIC_DATA] [GEOGRAPHIC_DATA] [GEOGRA…" at bounding box center [57, 430] width 105 height 12
select select "QLD"
click at [110, 424] on select "[GEOGRAPHIC_DATA] [GEOGRAPHIC_DATA] [GEOGRAPHIC_DATA] [GEOGRAPHIC_DATA] [GEOGRA…" at bounding box center [57, 430] width 105 height 12
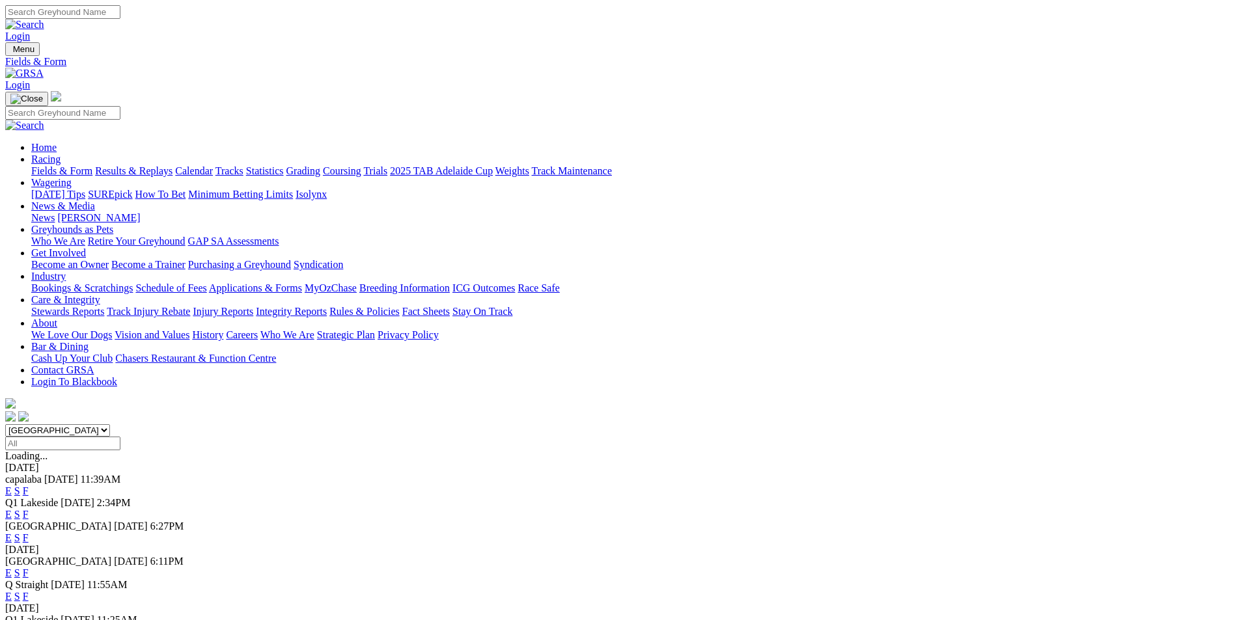
click at [12, 509] on link "E" at bounding box center [8, 514] width 7 height 11
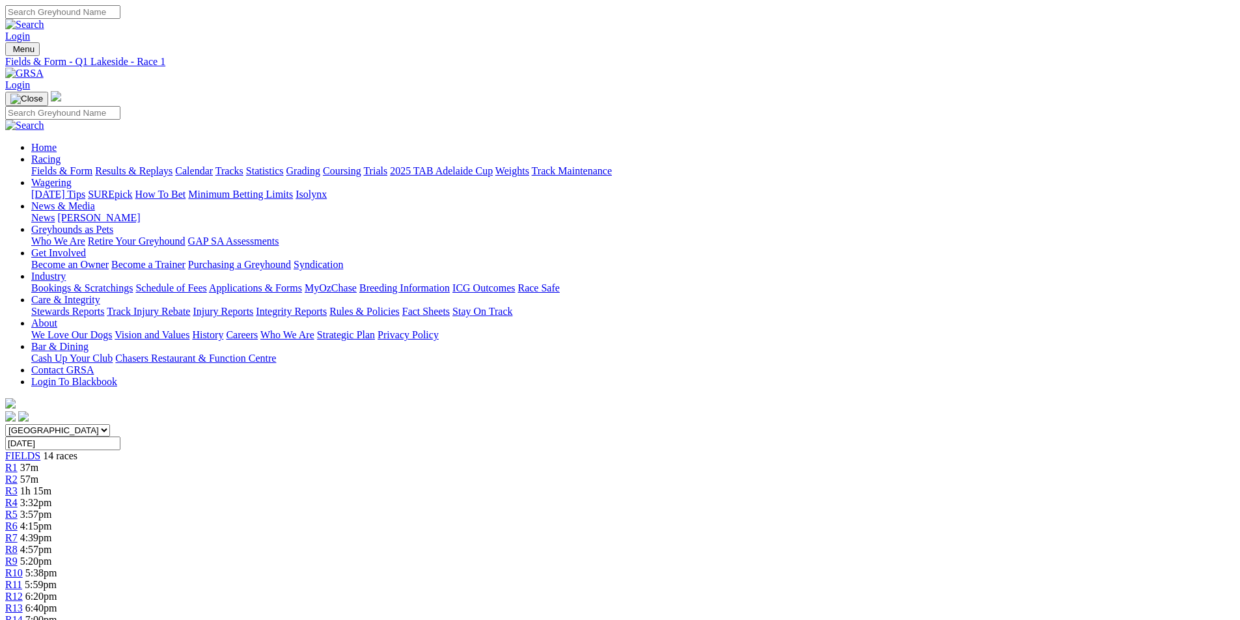
click at [510, 509] on div "R5 3:57pm" at bounding box center [620, 515] width 1230 height 12
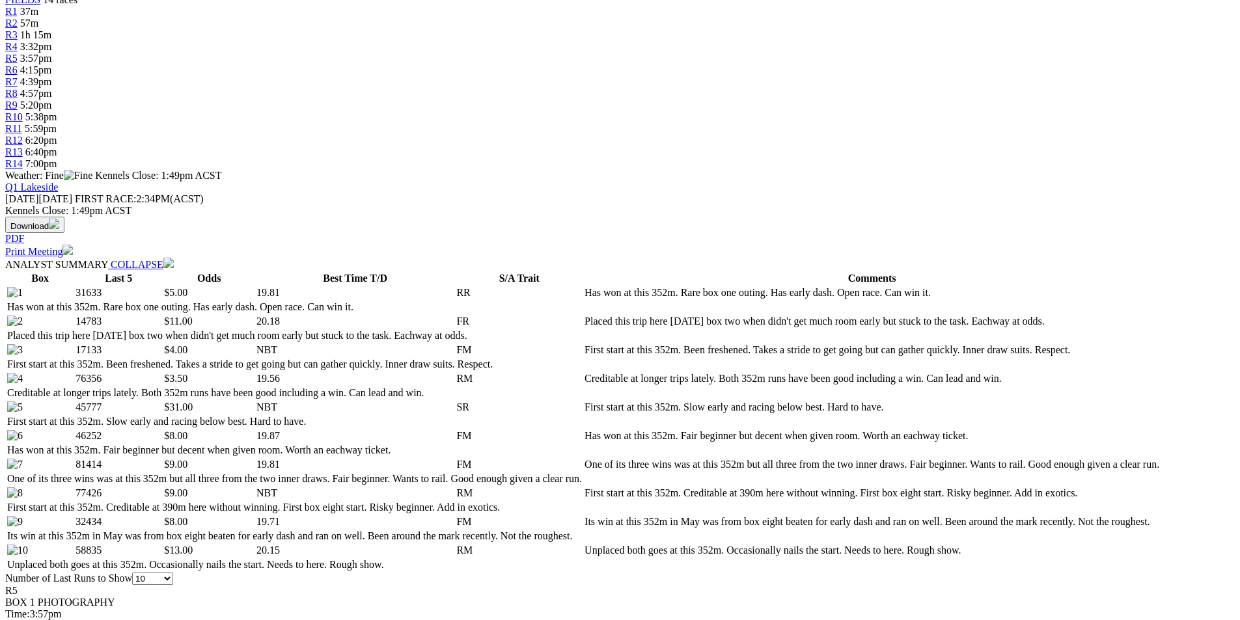
scroll to position [456, 0]
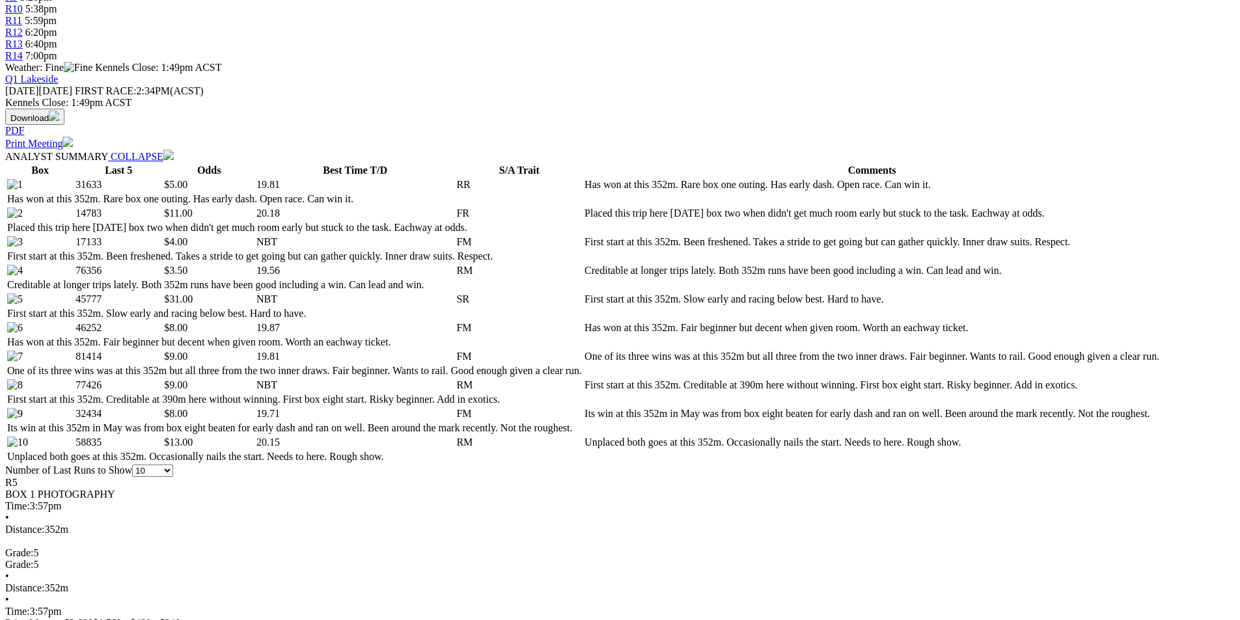
scroll to position [586, 0]
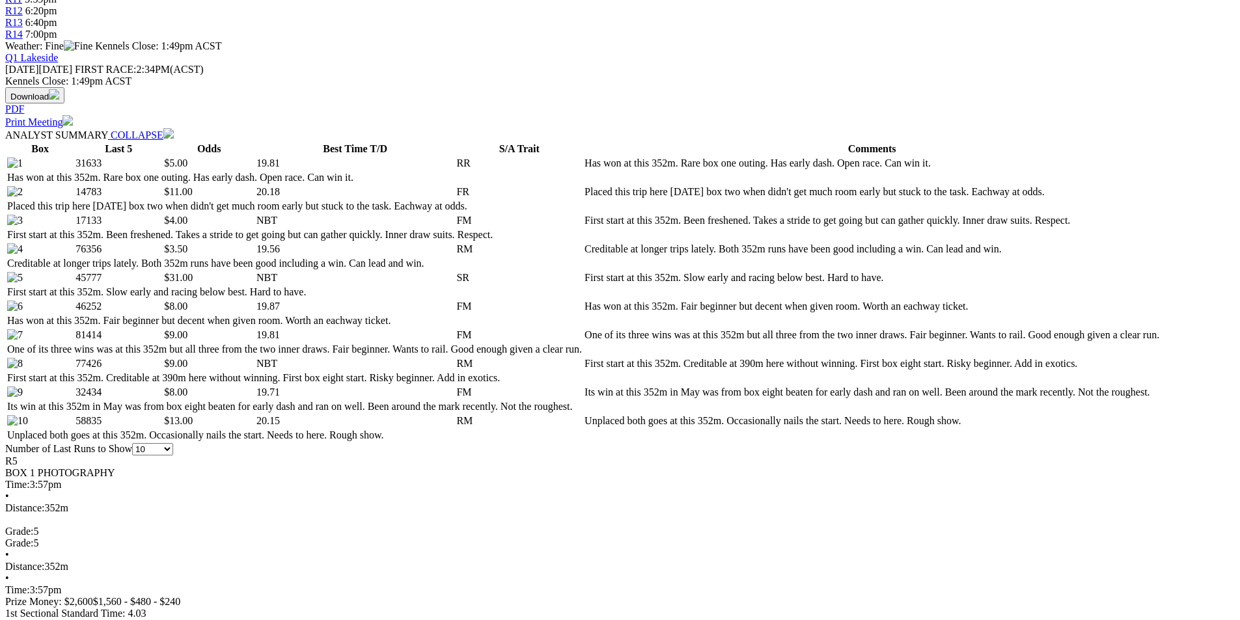
select select "20"
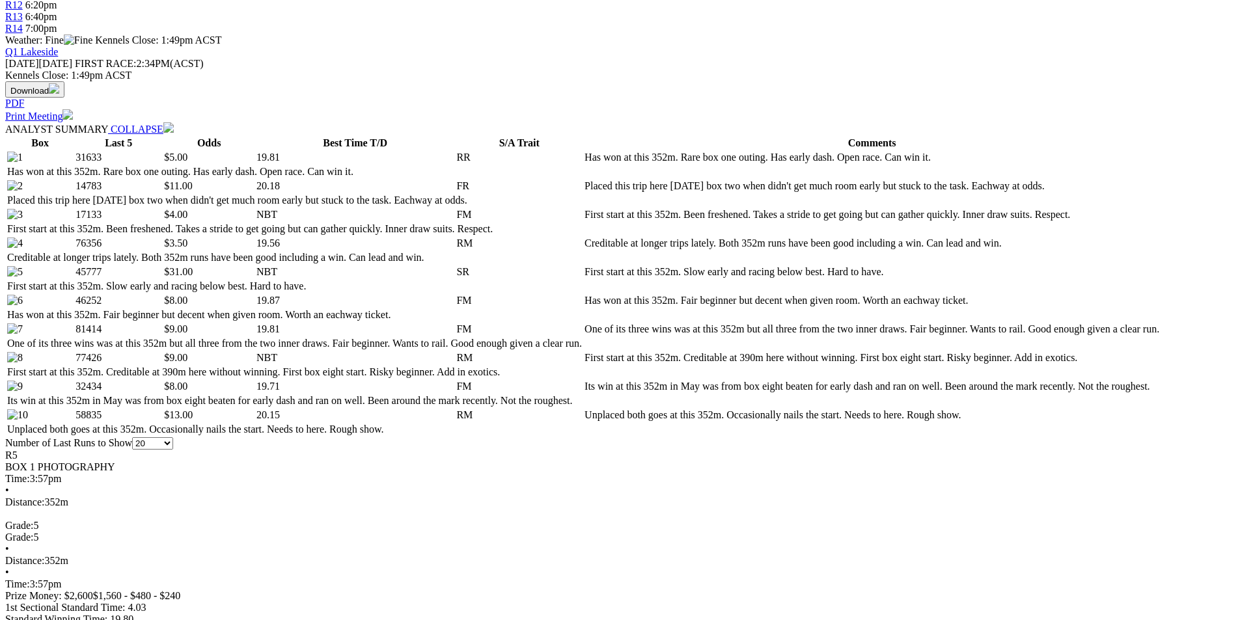
scroll to position [716, 0]
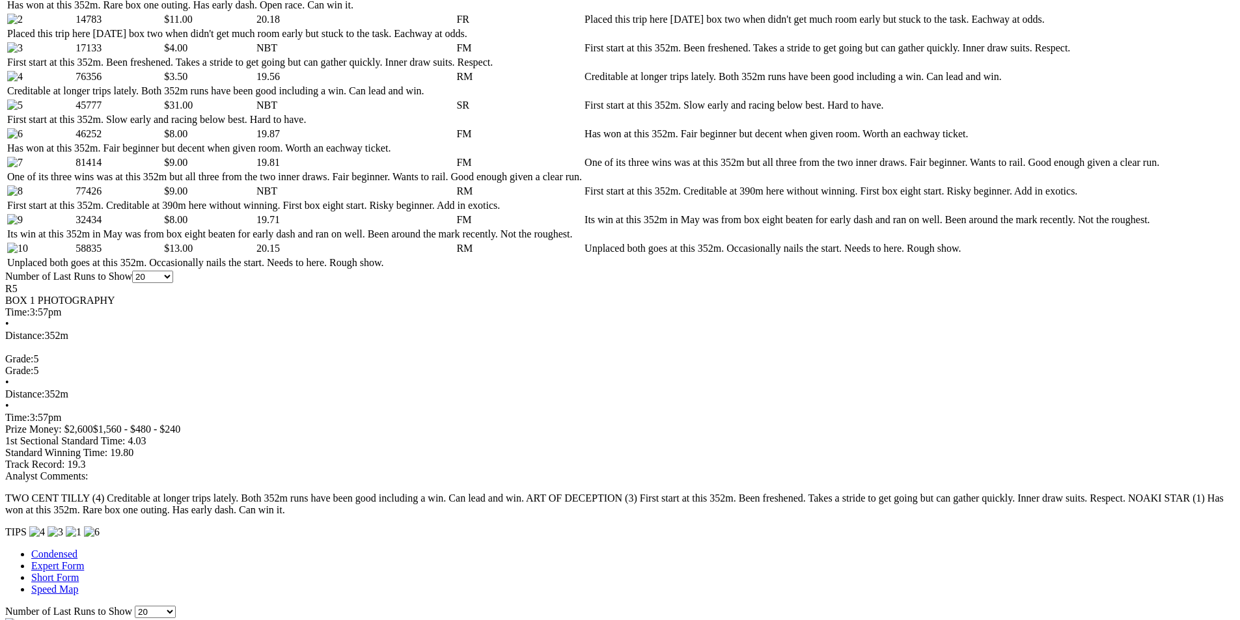
scroll to position [781, 0]
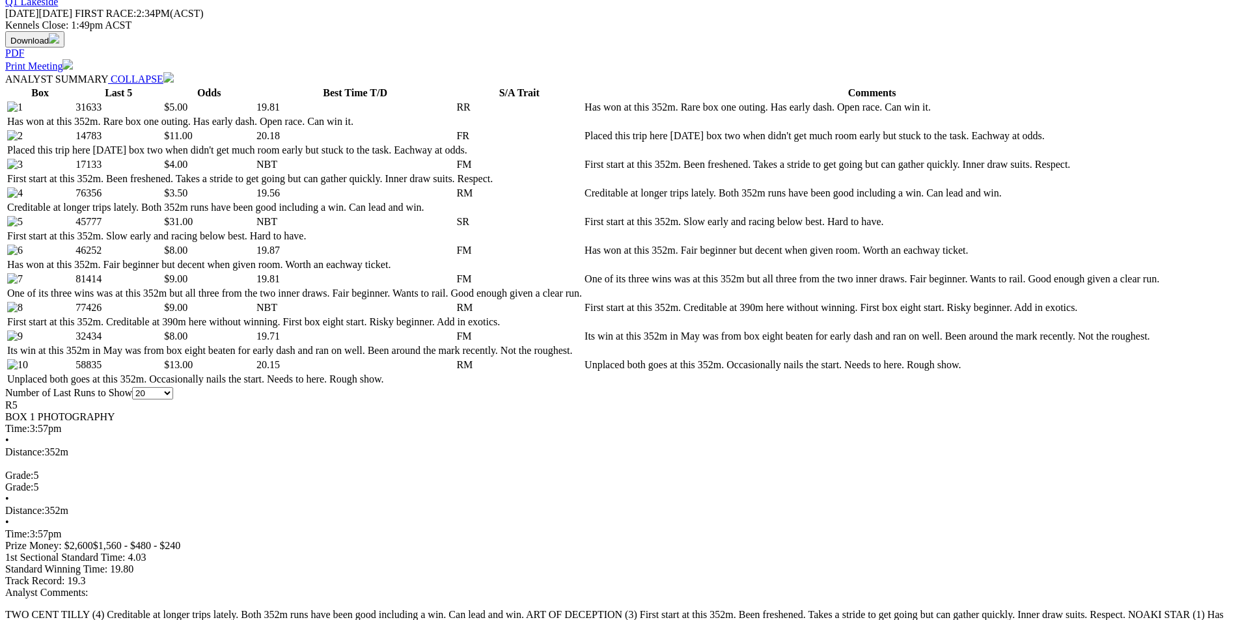
scroll to position [651, 0]
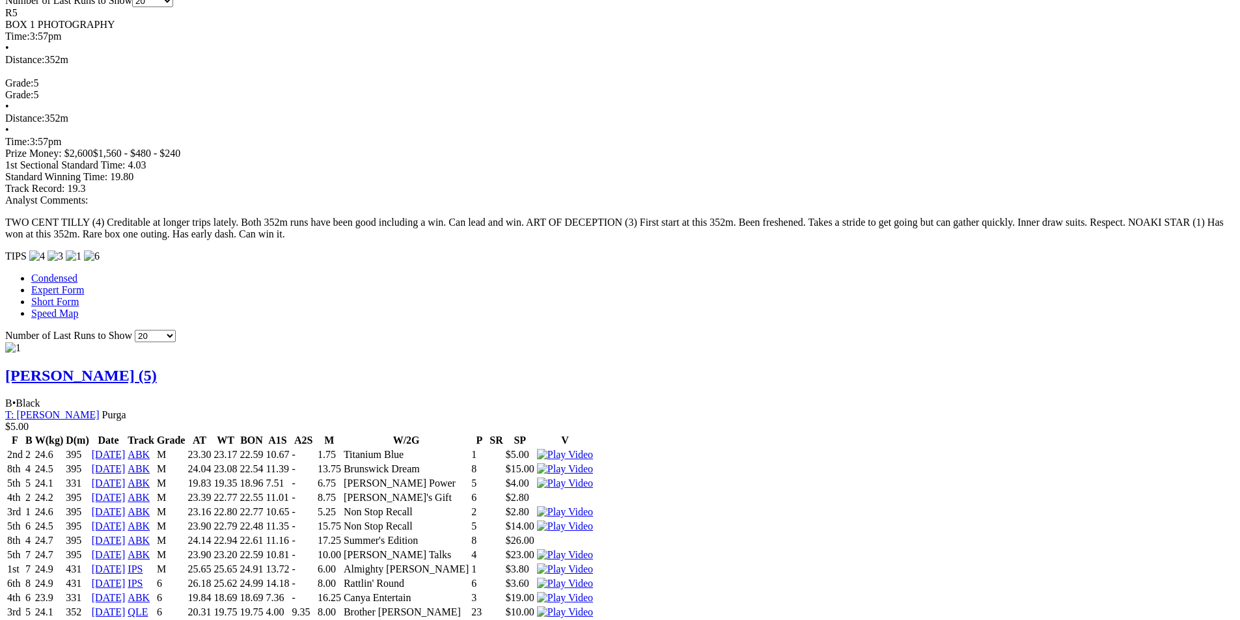
scroll to position [1107, 0]
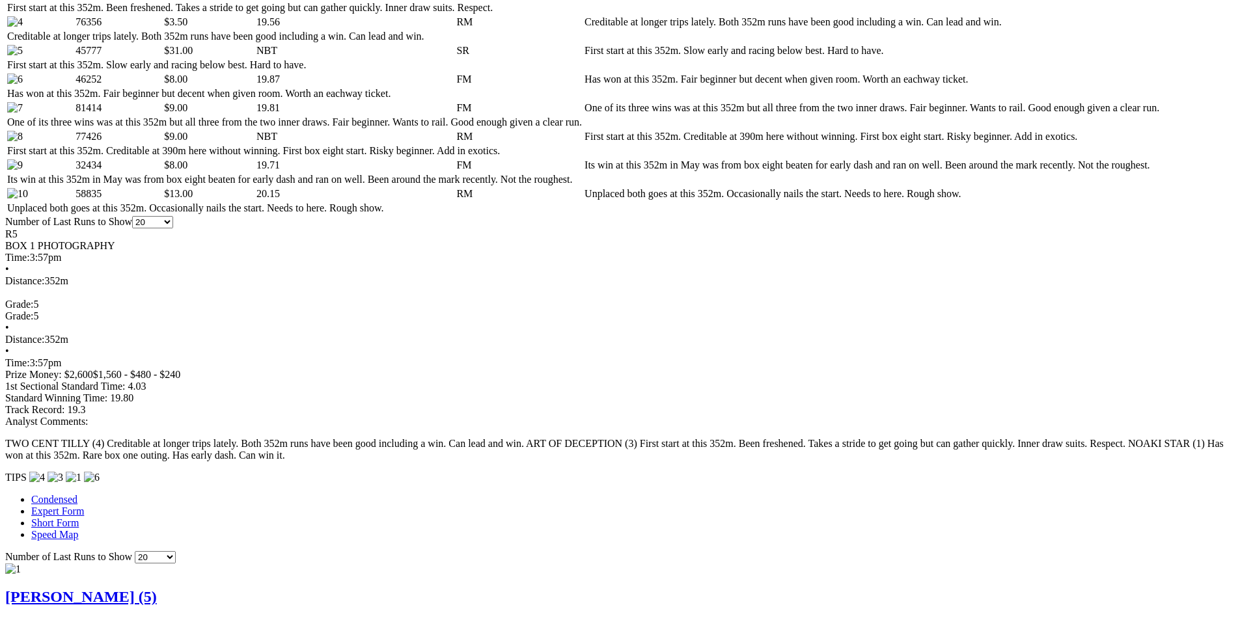
scroll to position [846, 0]
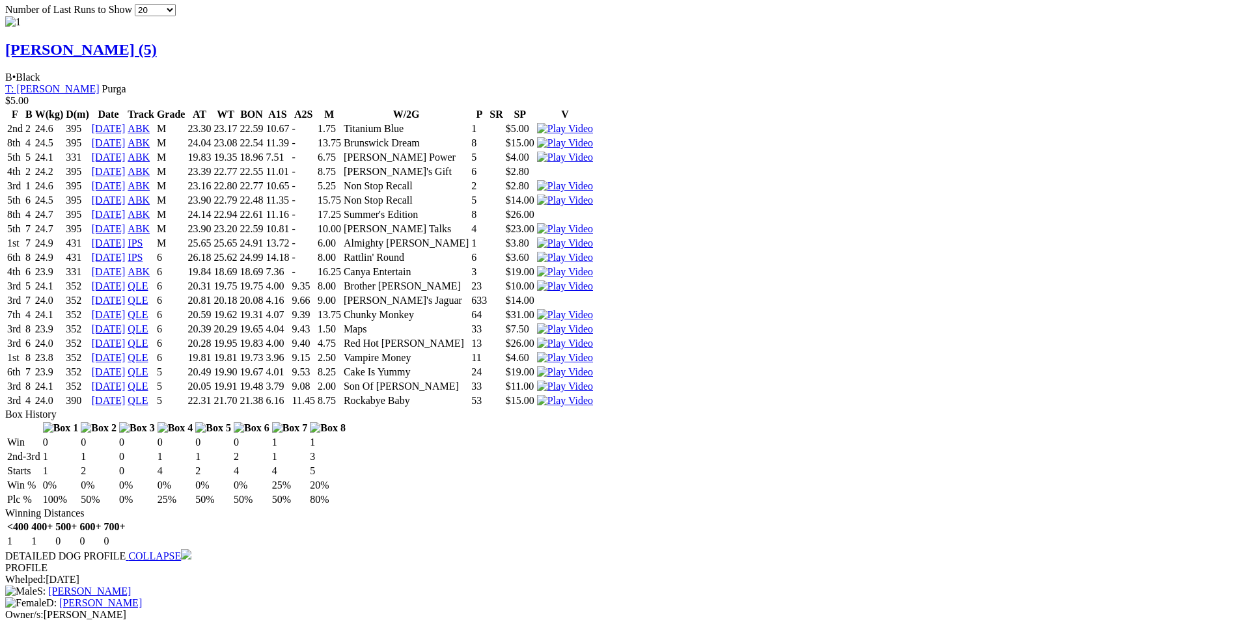
scroll to position [1367, 0]
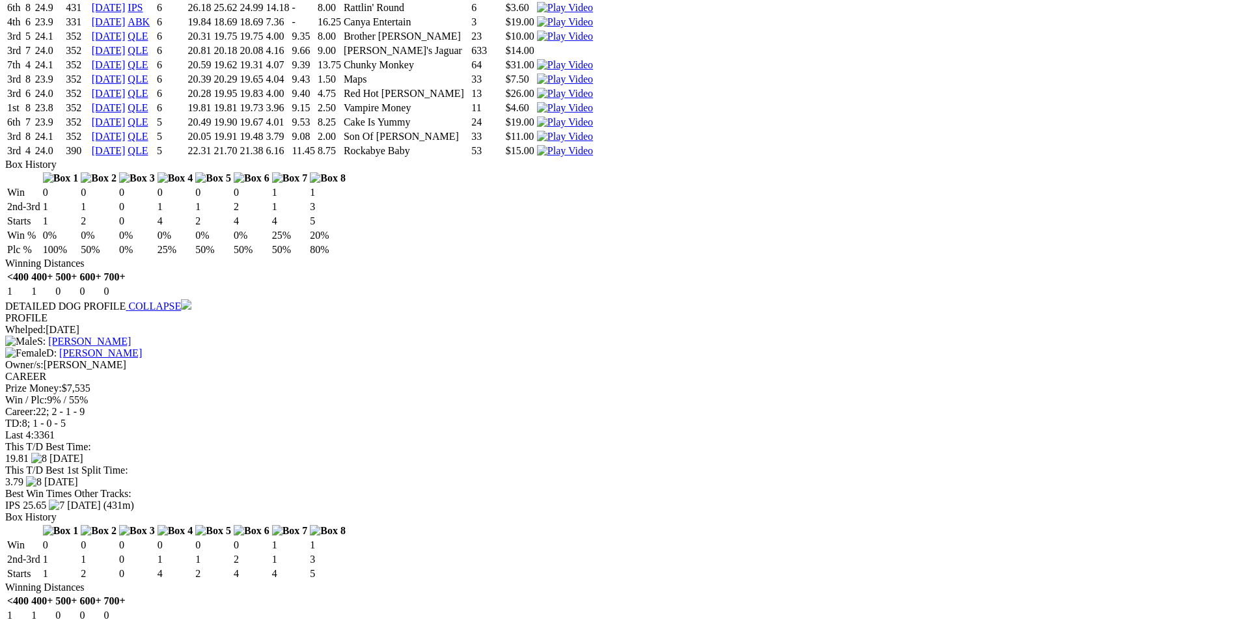
scroll to position [1627, 0]
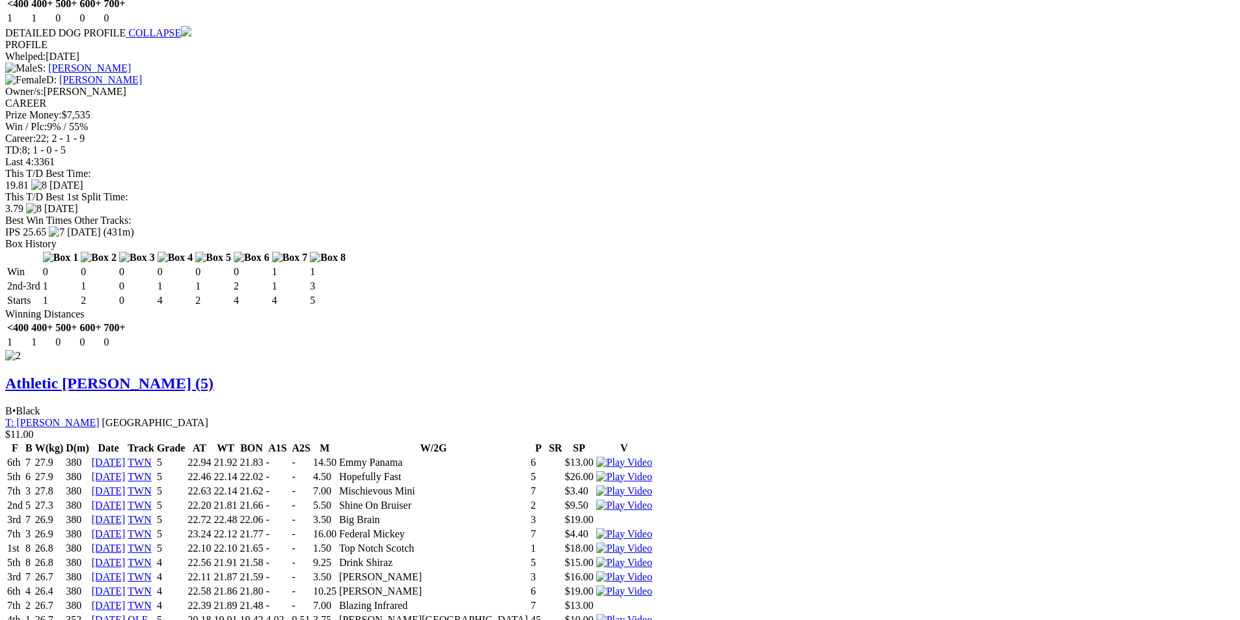
scroll to position [1953, 0]
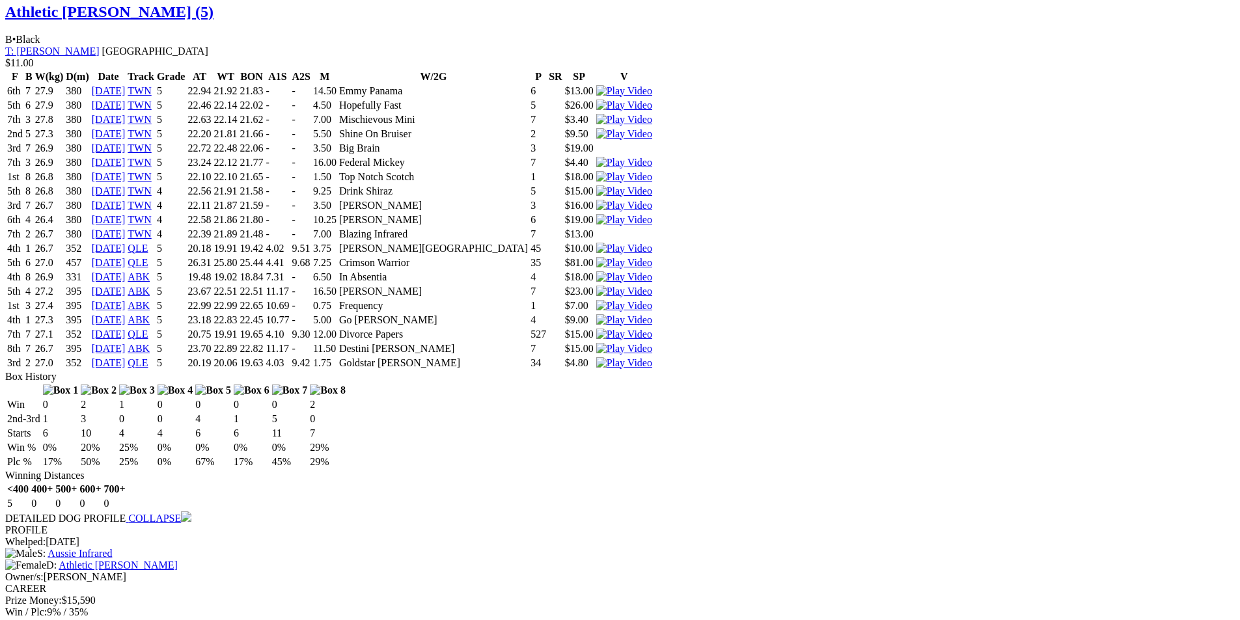
scroll to position [2278, 0]
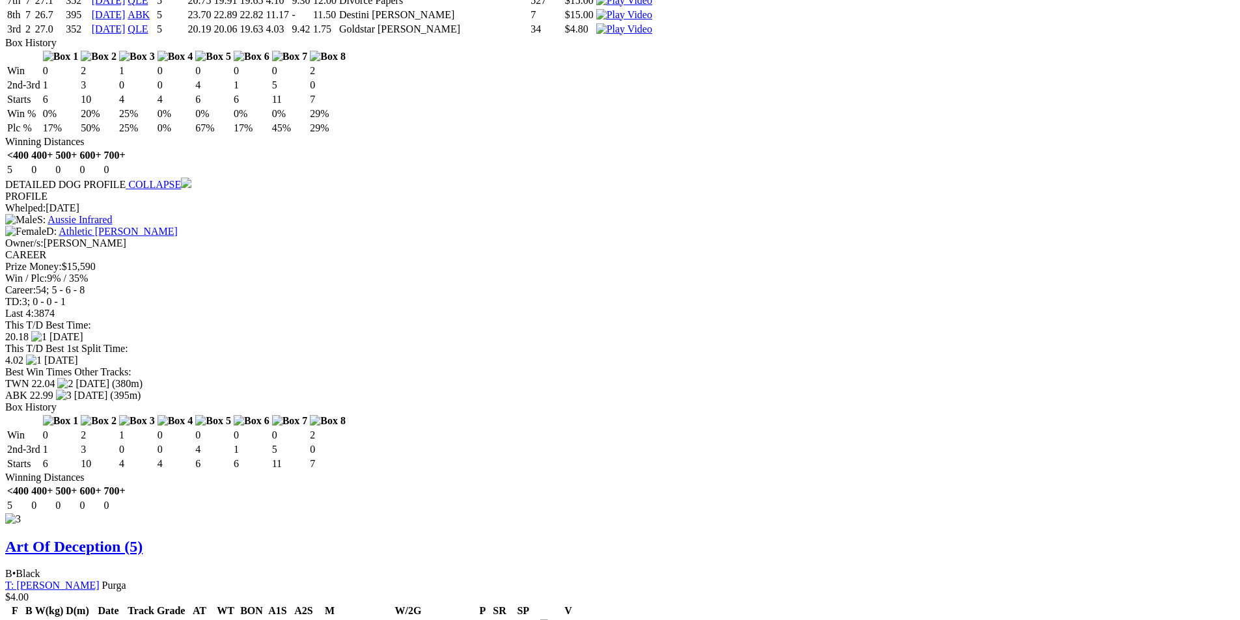
scroll to position [2604, 0]
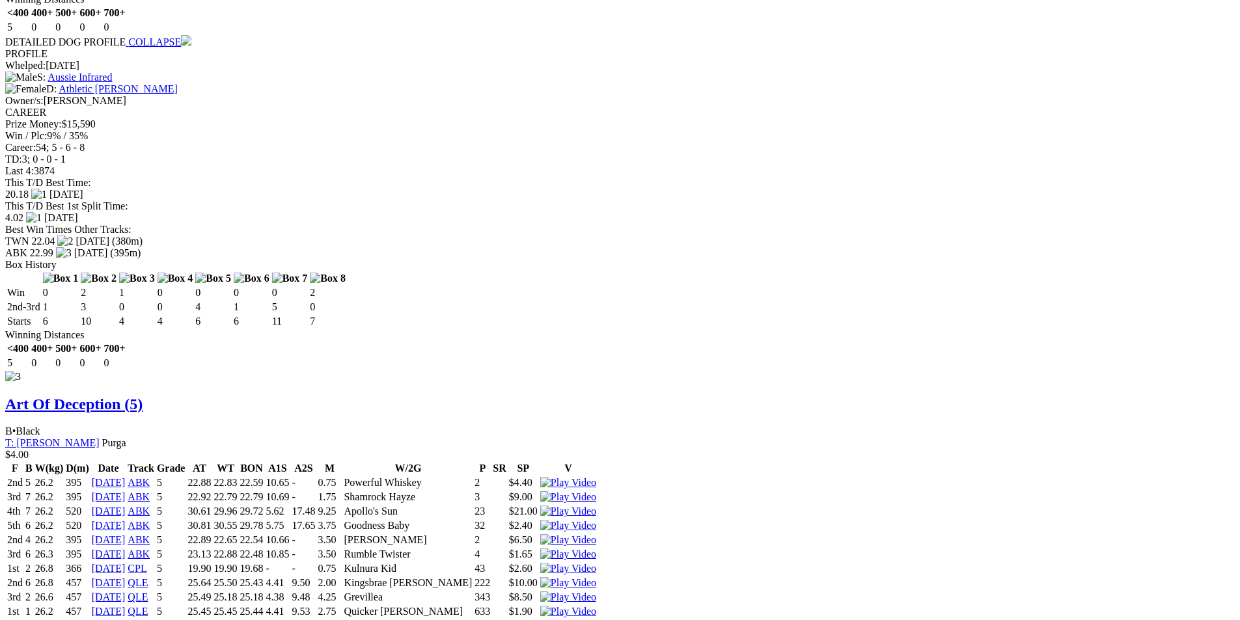
scroll to position [2734, 0]
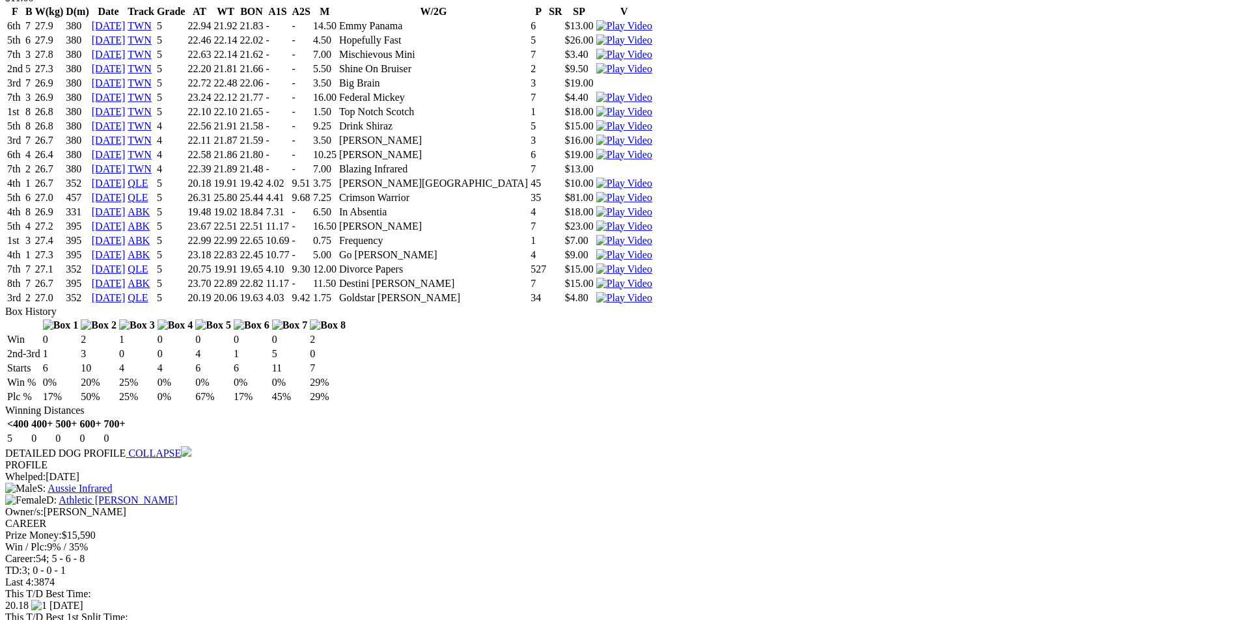
scroll to position [2344, 0]
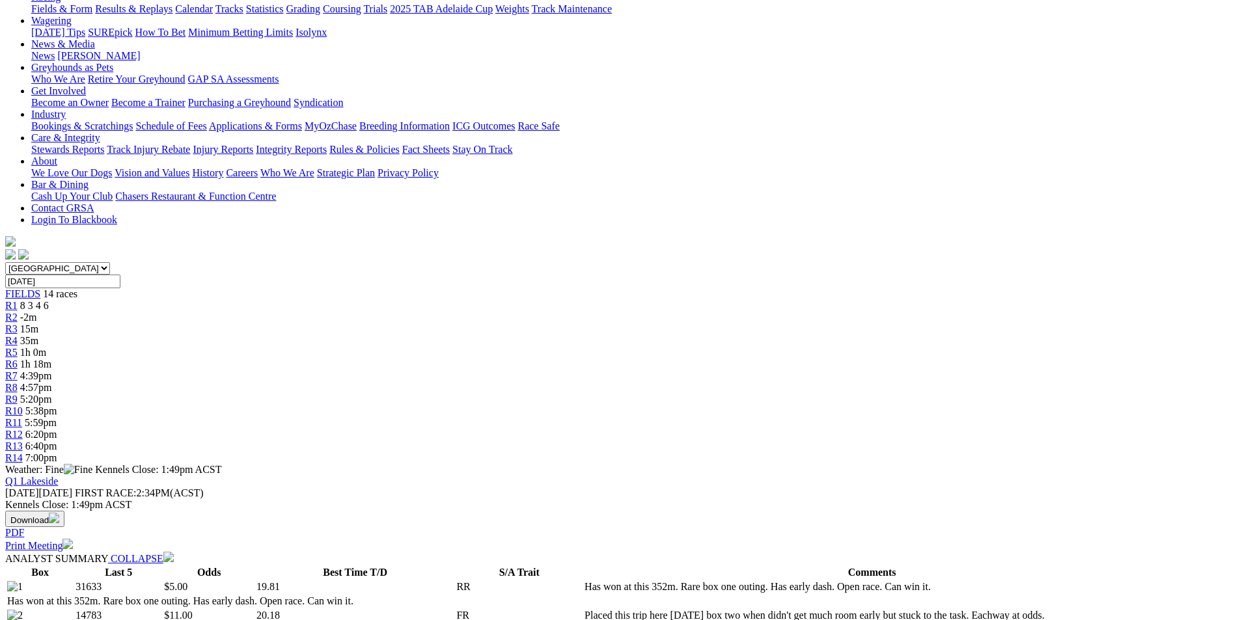
scroll to position [0, 0]
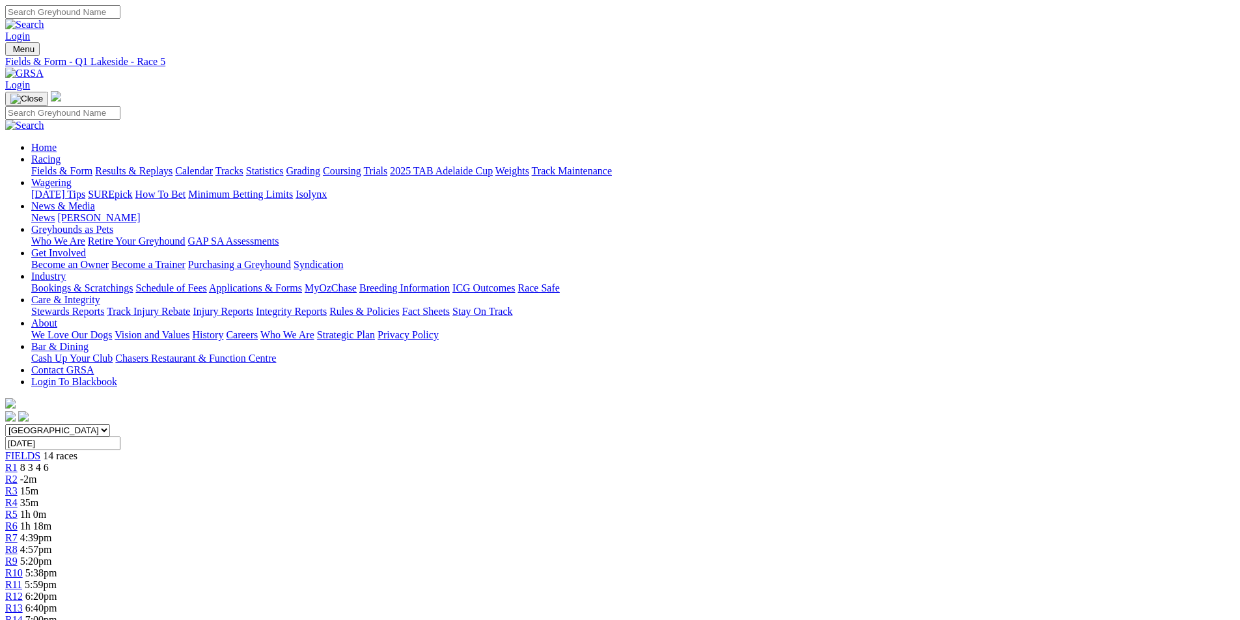
click at [506, 509] on div "R5 1h 0m" at bounding box center [620, 515] width 1230 height 12
click at [607, 533] on div "R7 1h 26m" at bounding box center [620, 539] width 1230 height 12
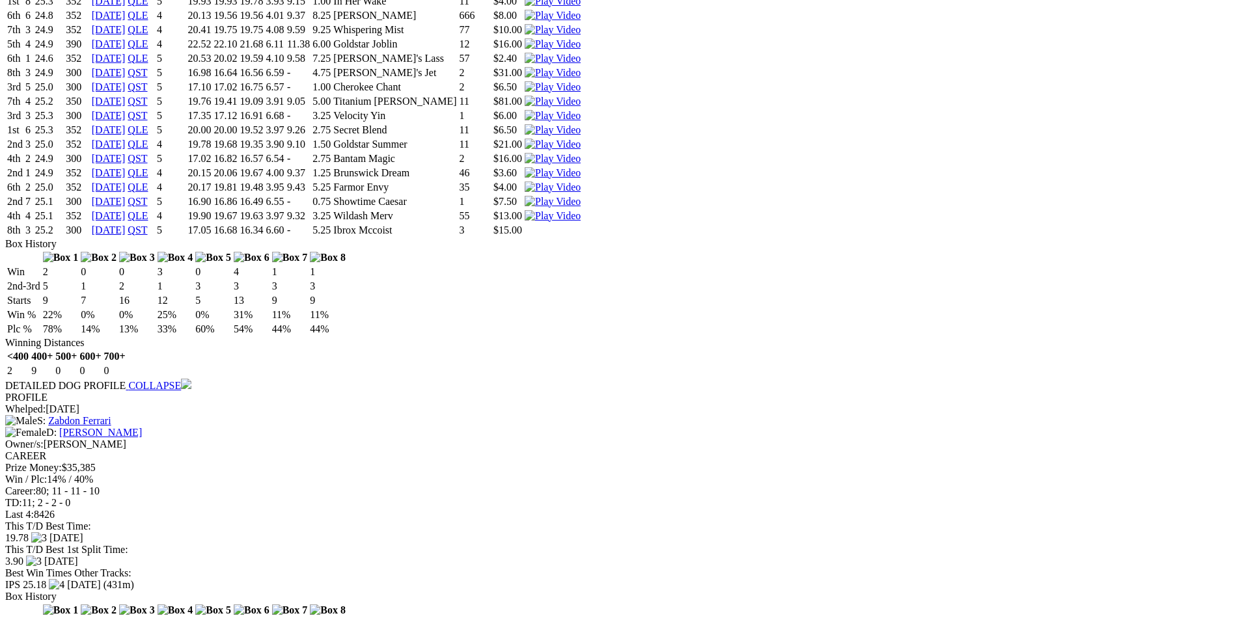
scroll to position [2344, 0]
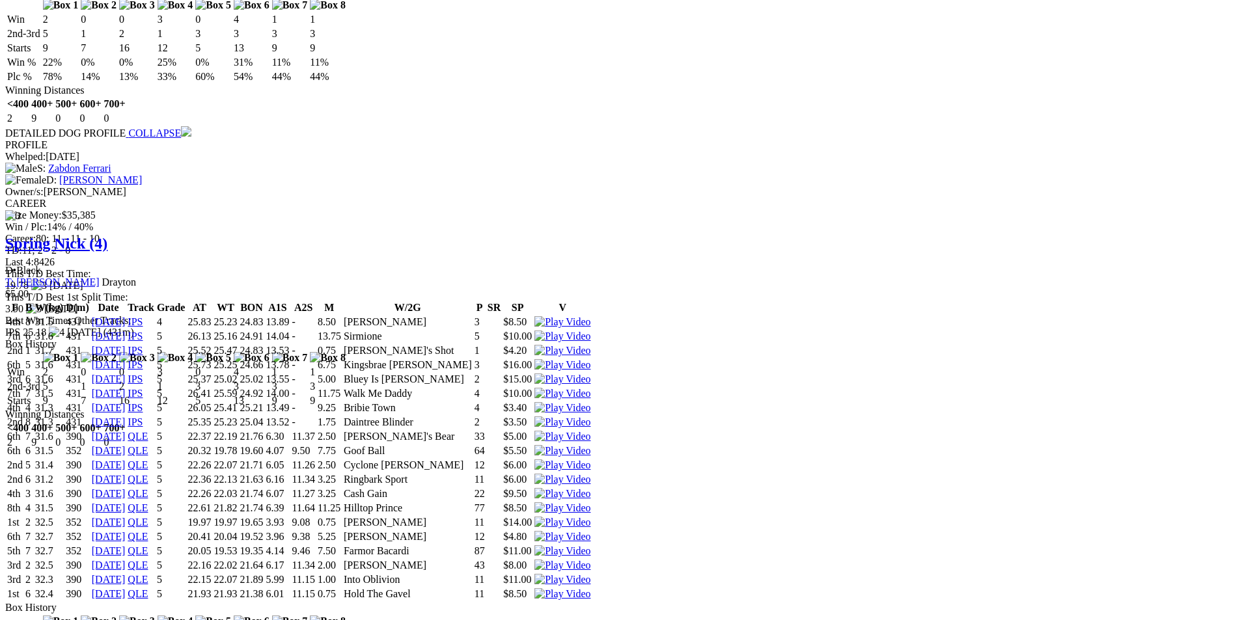
scroll to position [2633, 0]
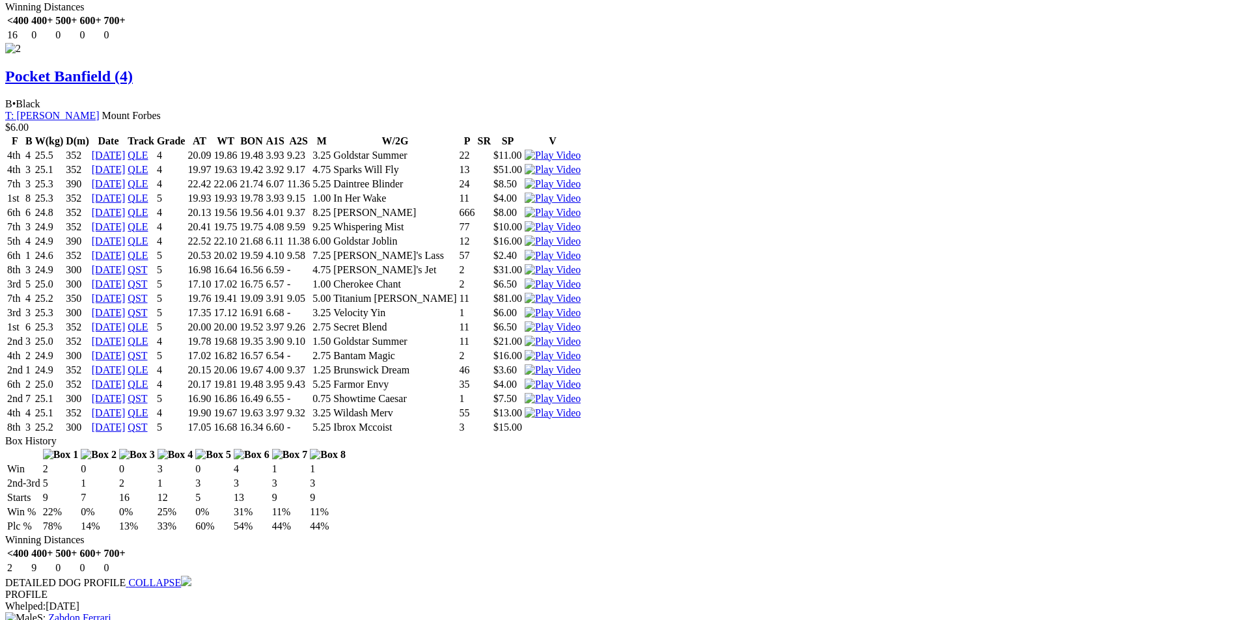
scroll to position [2177, 0]
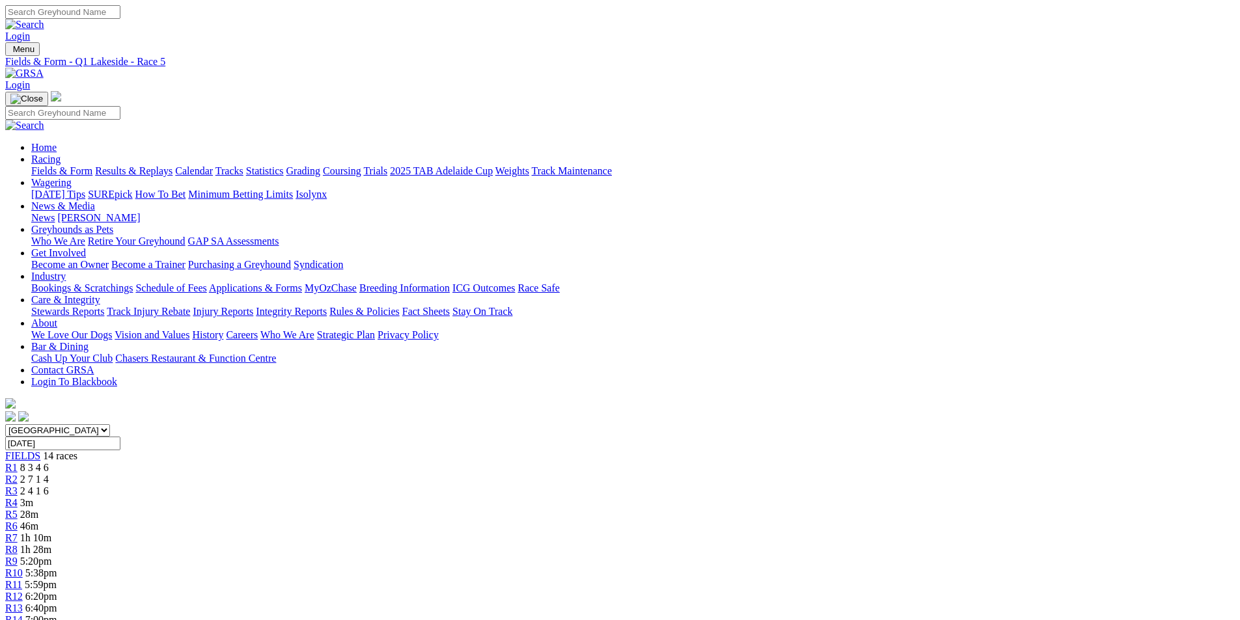
click at [549, 521] on div "R6 46m" at bounding box center [620, 527] width 1230 height 12
click at [18, 533] on link "R7" at bounding box center [11, 538] width 12 height 11
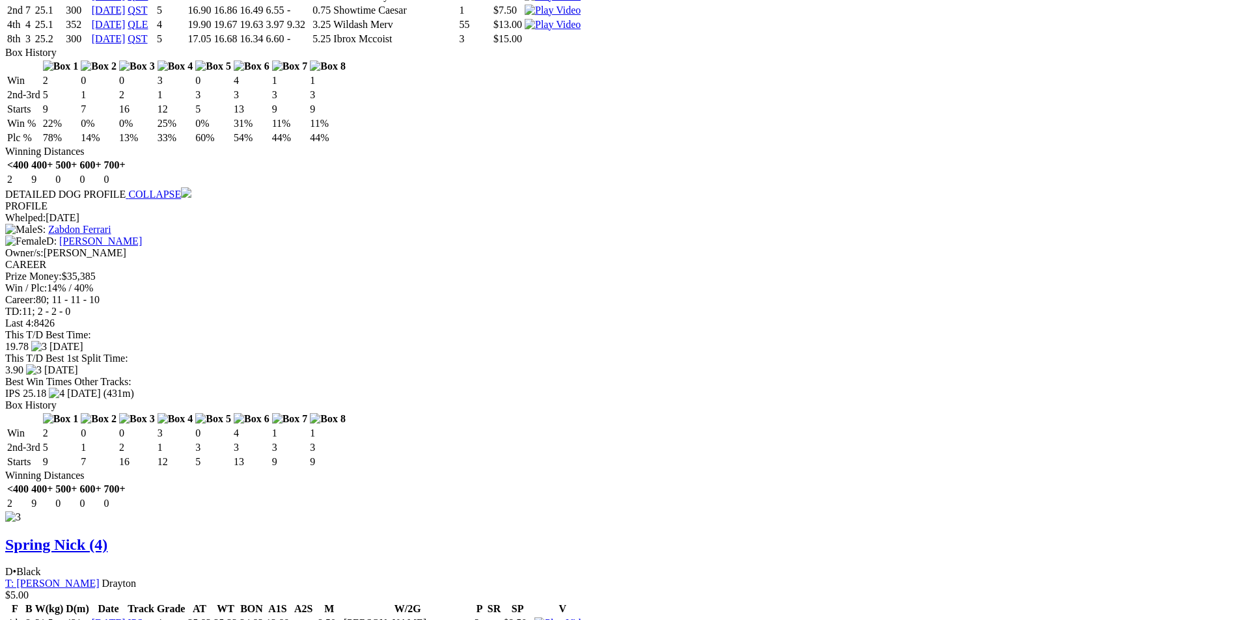
scroll to position [2604, 0]
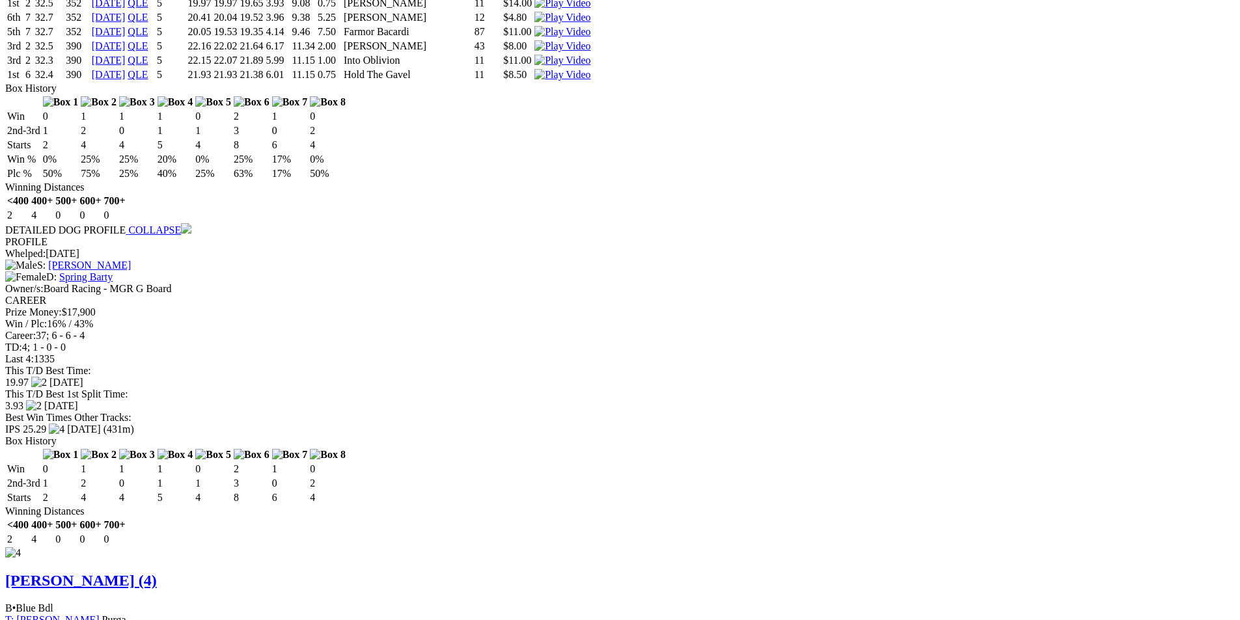
scroll to position [3356, 0]
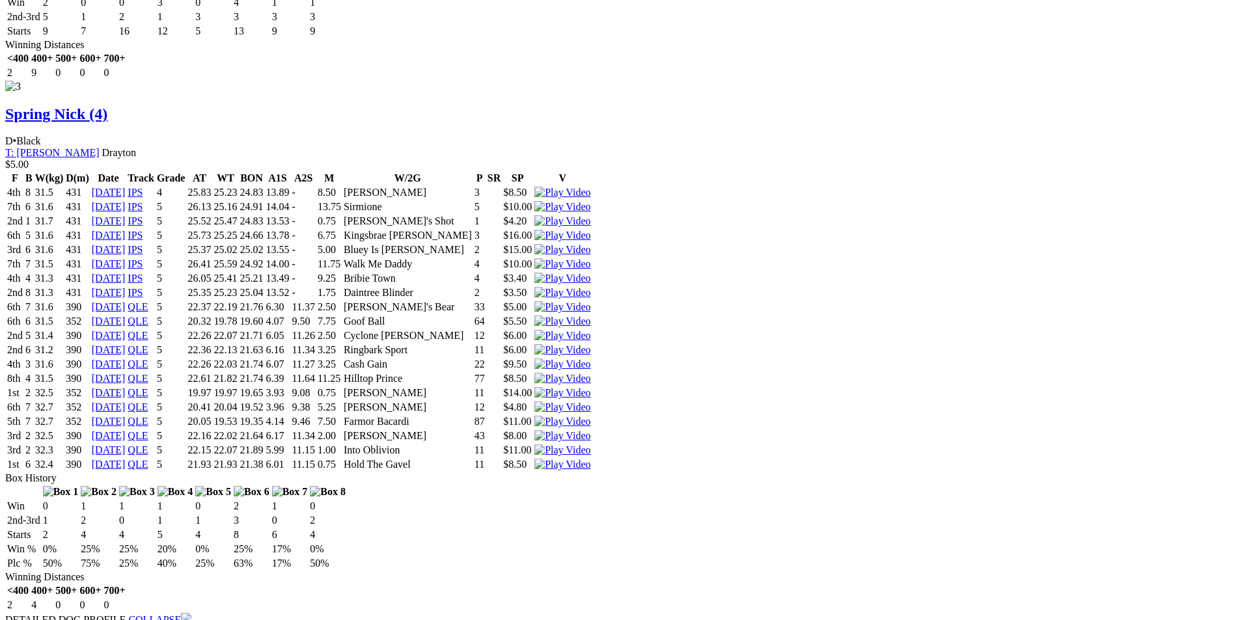
scroll to position [2900, 0]
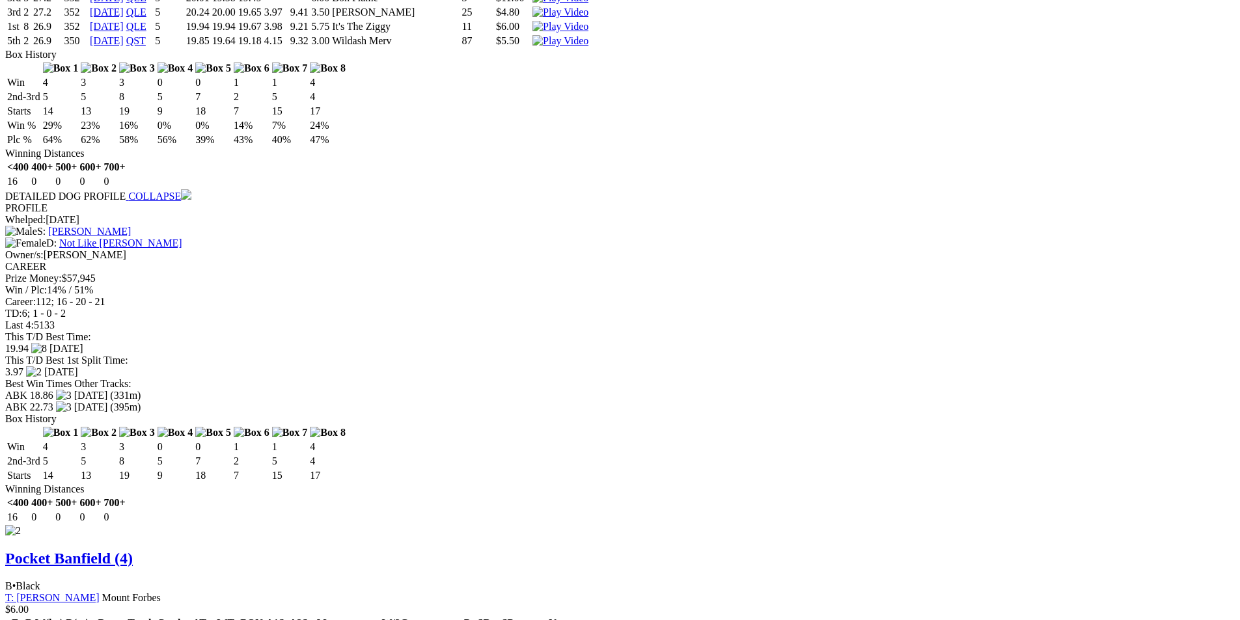
scroll to position [1728, 0]
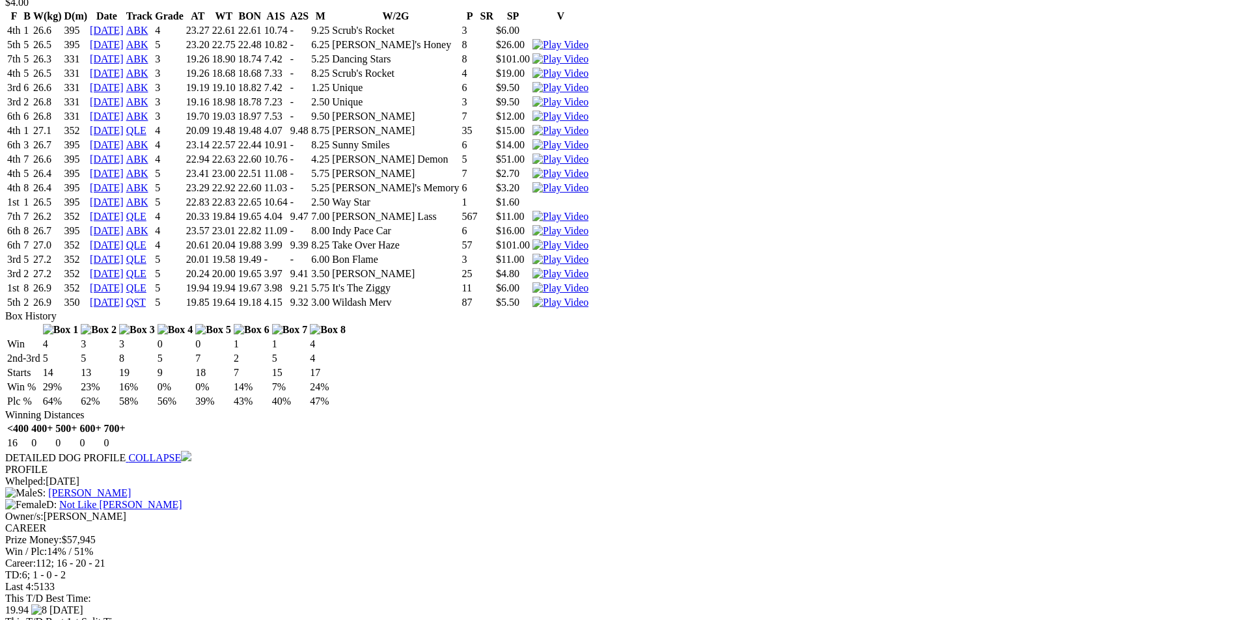
scroll to position [1403, 0]
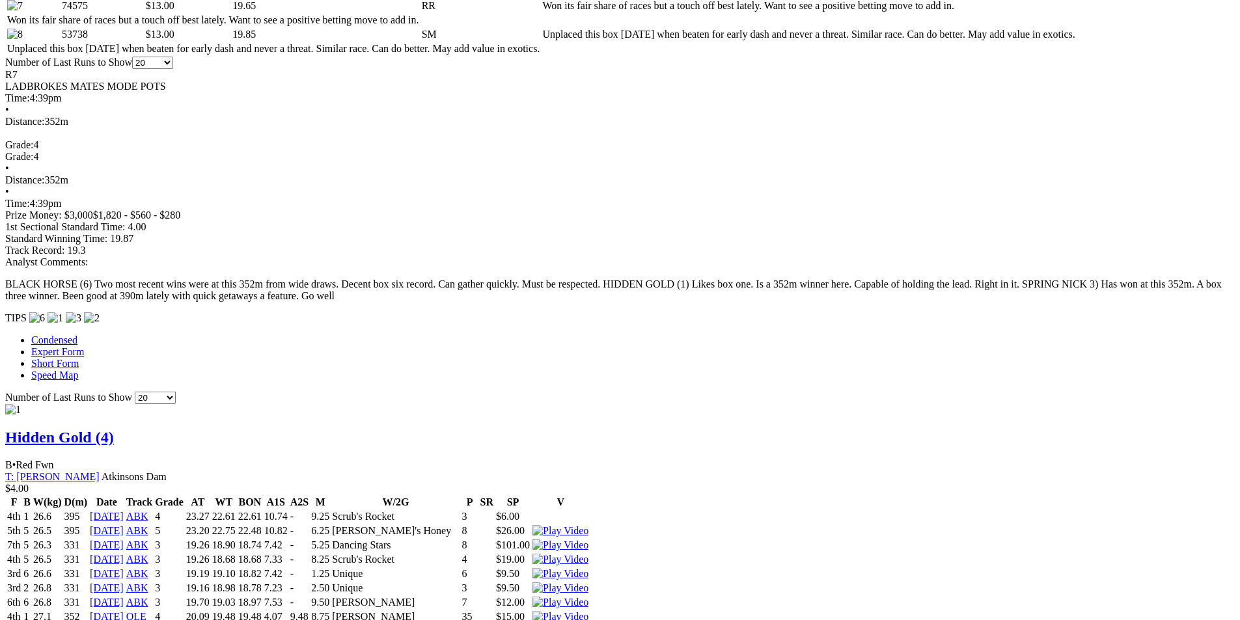
scroll to position [947, 0]
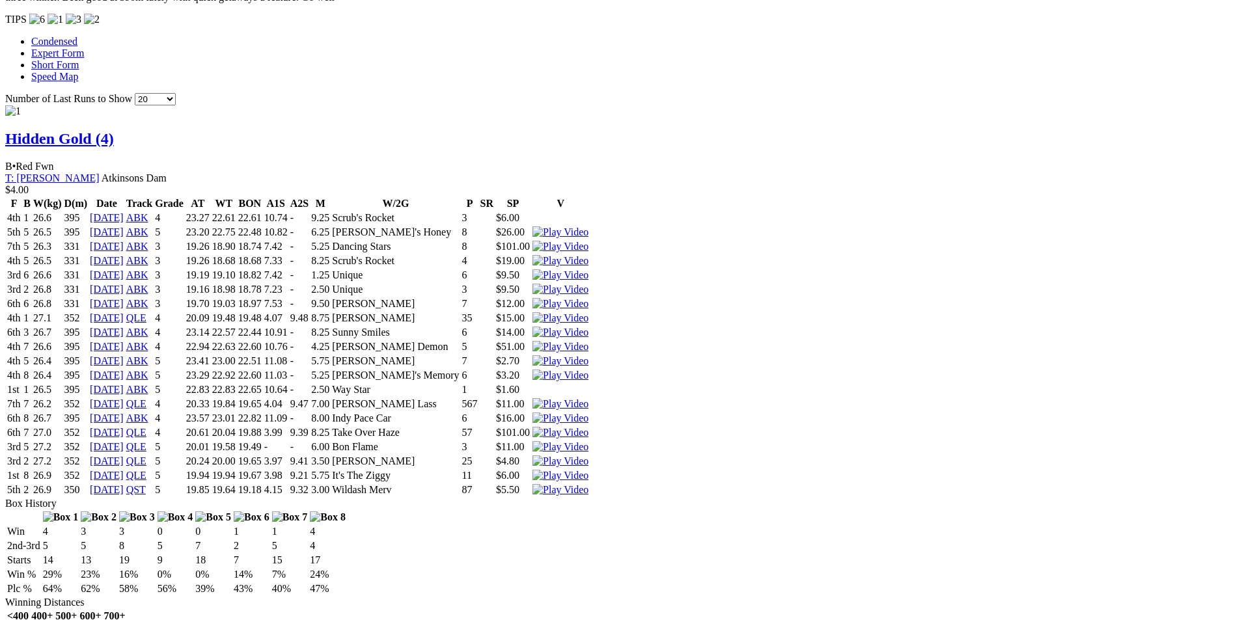
scroll to position [1012, 0]
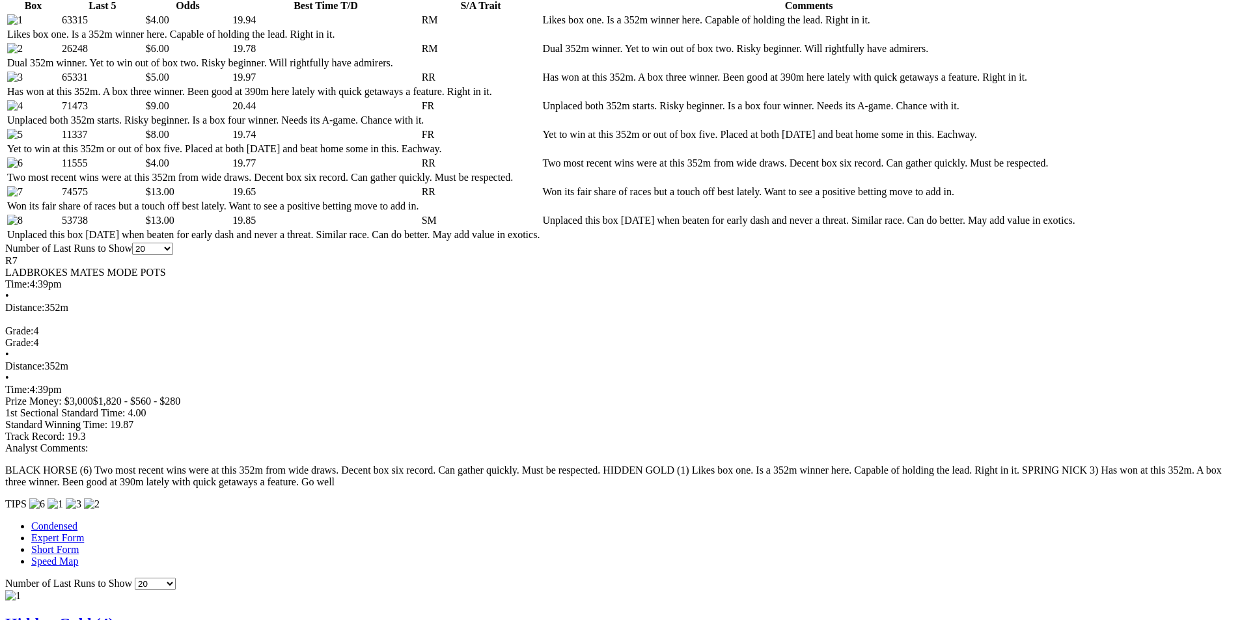
scroll to position [687, 0]
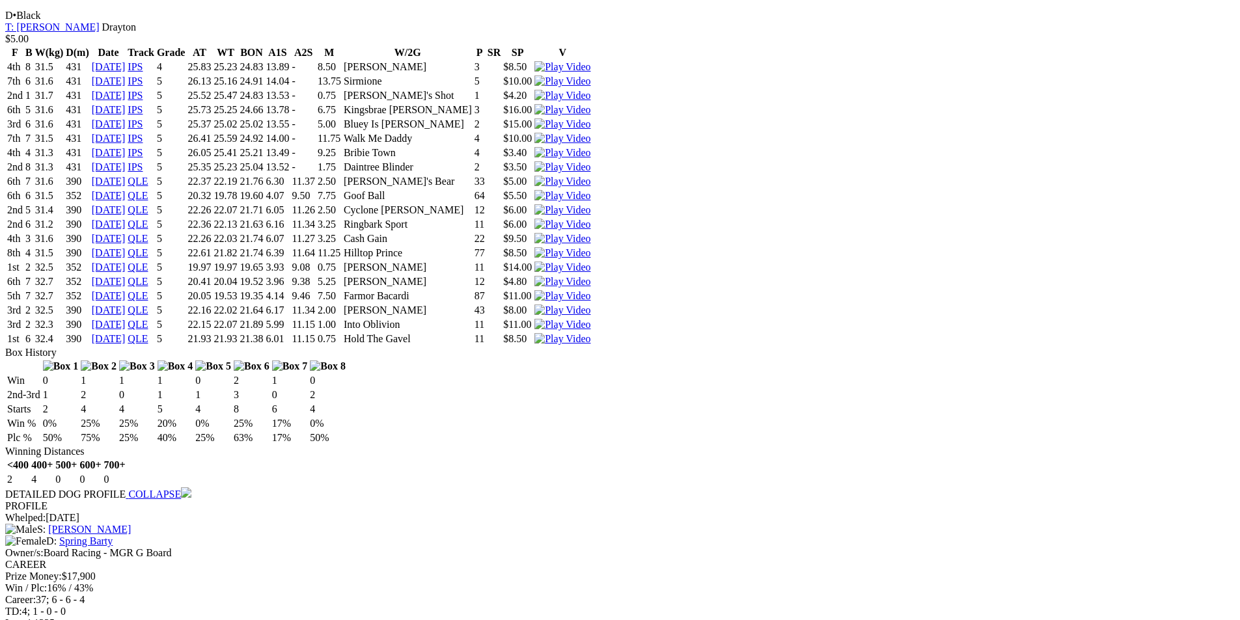
scroll to position [2900, 0]
